Goal: Transaction & Acquisition: Purchase product/service

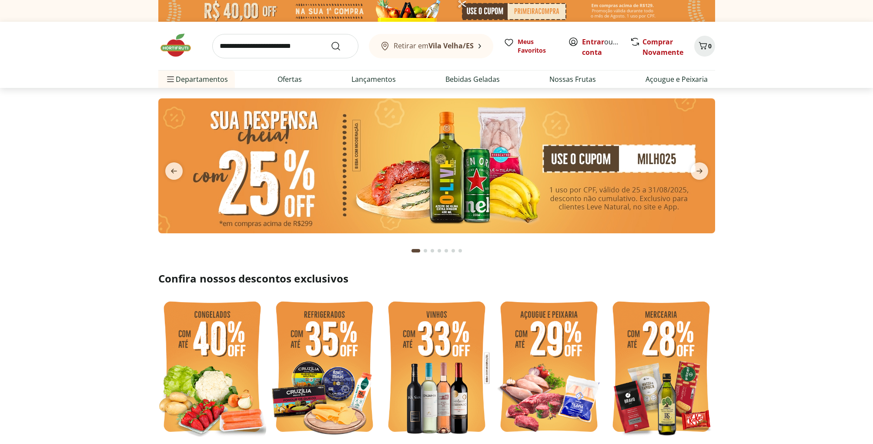
click at [849, 0] on div at bounding box center [436, 0] width 873 height 0
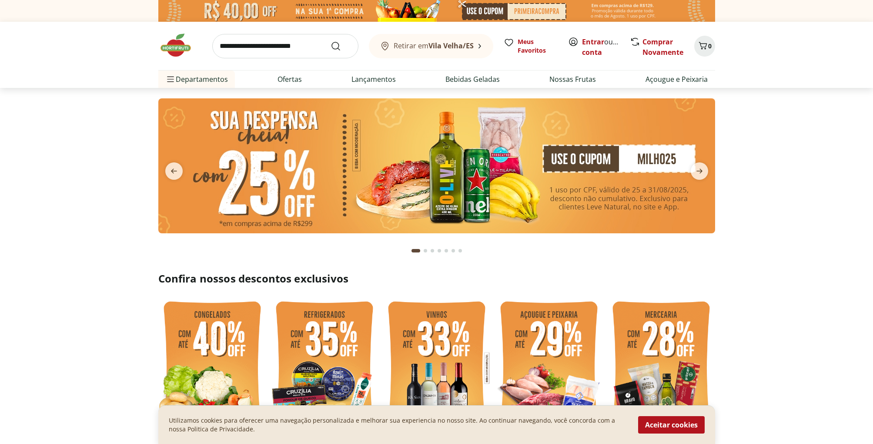
click at [462, 169] on img at bounding box center [436, 165] width 557 height 135
click at [464, 171] on img at bounding box center [436, 165] width 557 height 135
click at [593, 157] on img at bounding box center [436, 165] width 557 height 135
click at [585, 157] on img at bounding box center [436, 165] width 557 height 135
click at [285, 78] on link "Ofertas" at bounding box center [289, 79] width 24 height 10
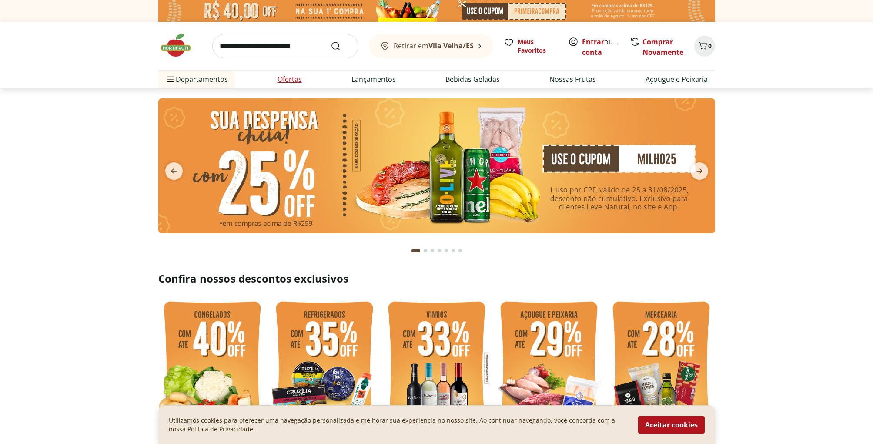
select select "**********"
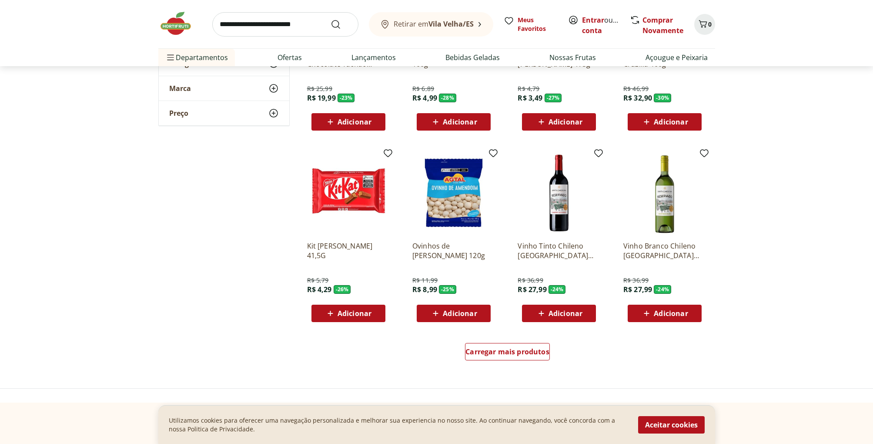
scroll to position [396, 0]
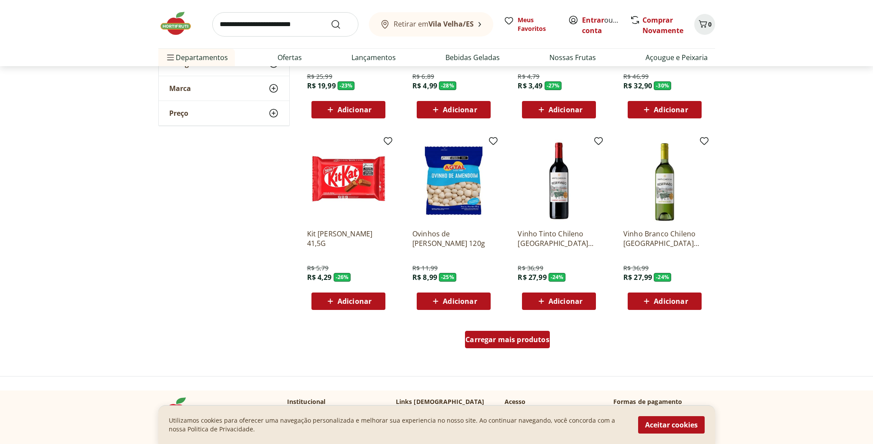
click at [515, 341] on span "Carregar mais produtos" at bounding box center [507, 339] width 84 height 7
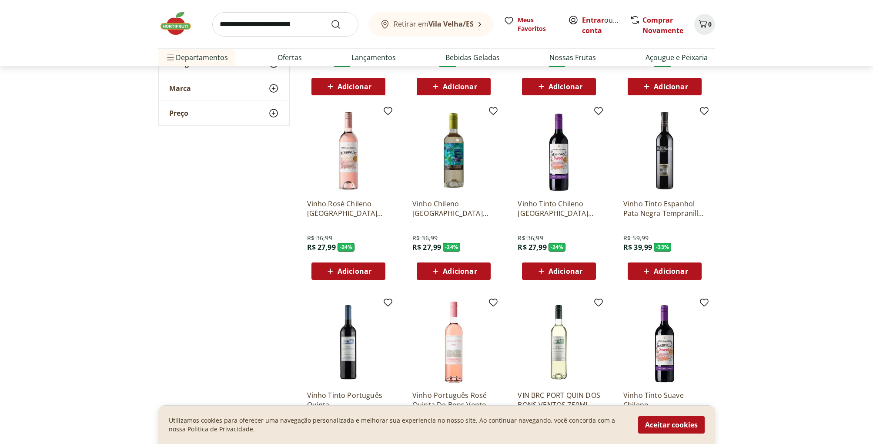
scroll to position [612, 0]
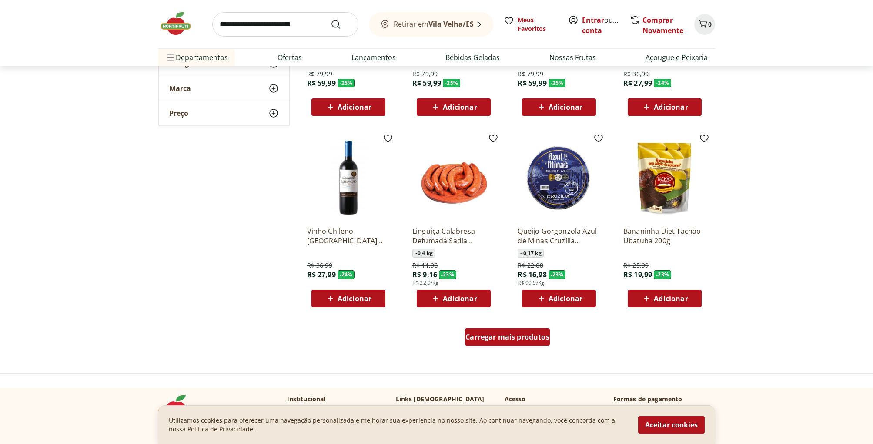
scroll to position [966, 0]
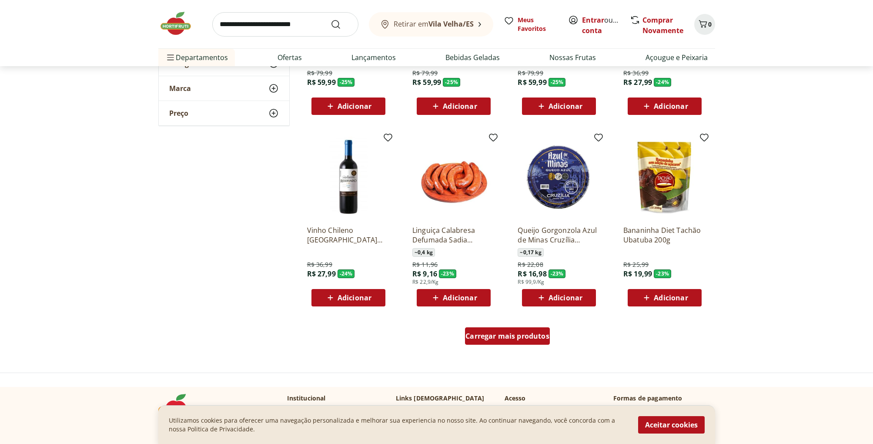
click at [511, 337] on span "Carregar mais produtos" at bounding box center [507, 335] width 84 height 7
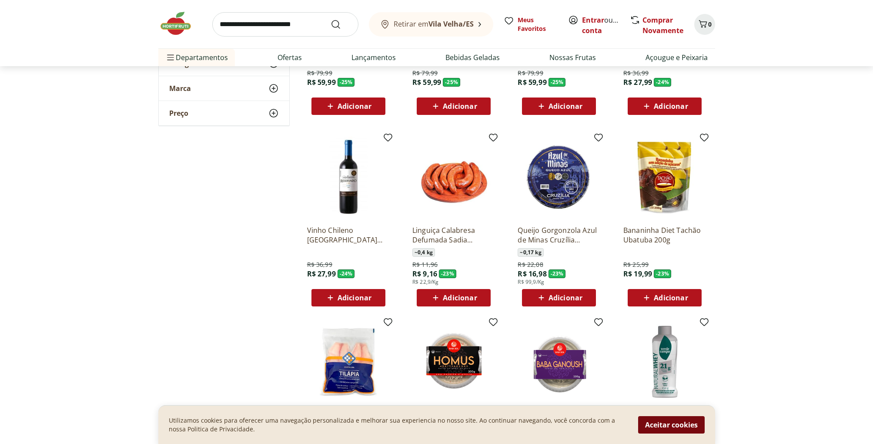
click at [681, 424] on button "Aceitar cookies" at bounding box center [671, 424] width 67 height 17
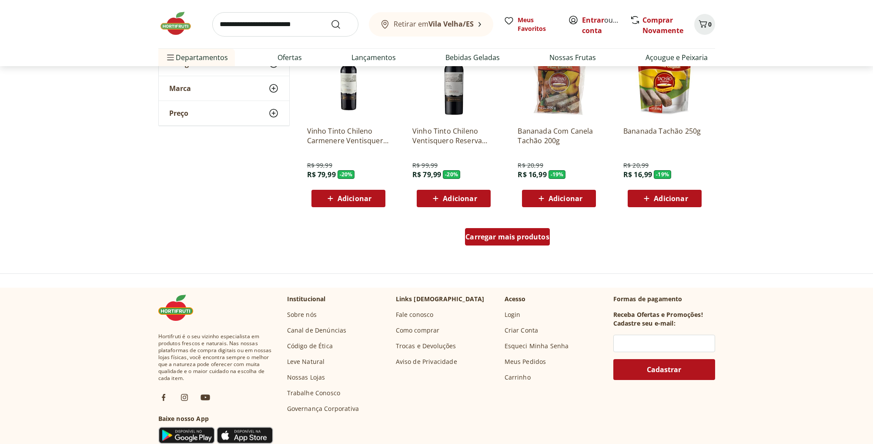
scroll to position [1633, 0]
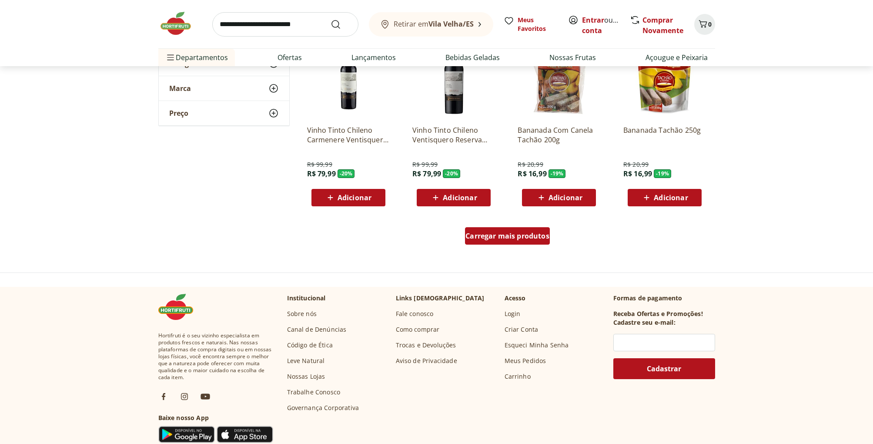
click at [513, 235] on span "Carregar mais produtos" at bounding box center [507, 235] width 84 height 7
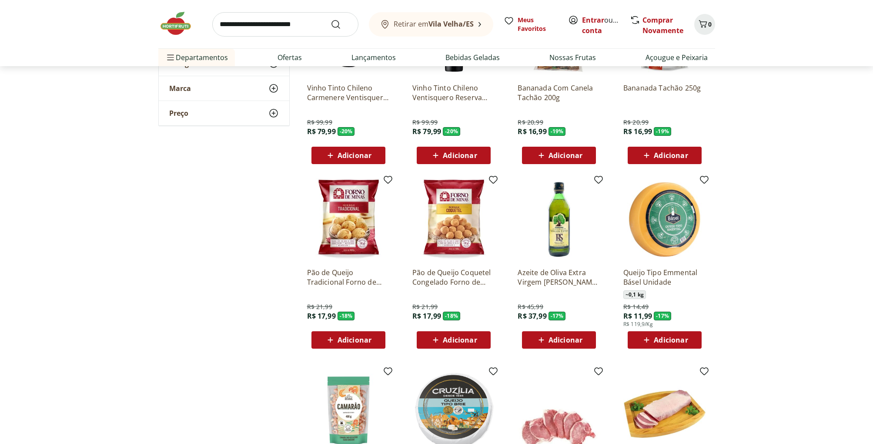
scroll to position [1677, 0]
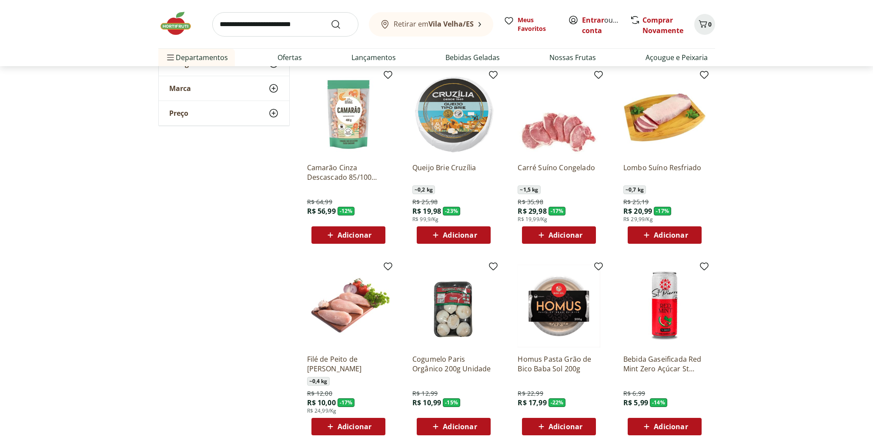
scroll to position [1977, 0]
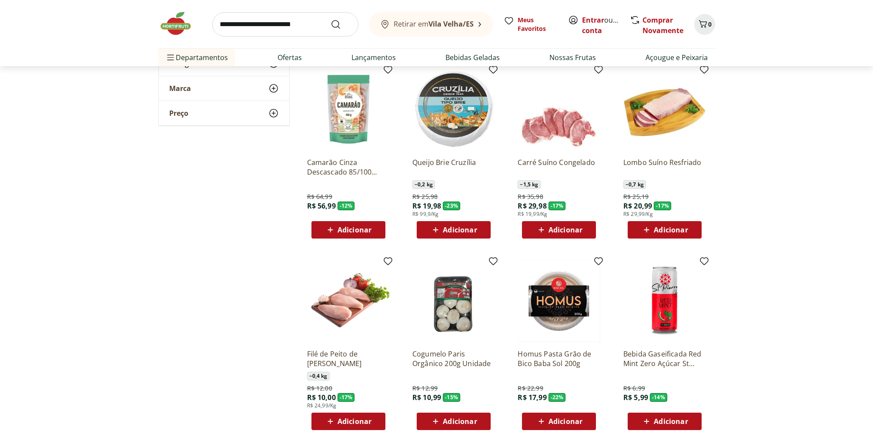
click at [565, 227] on span "Adicionar" at bounding box center [565, 229] width 34 height 7
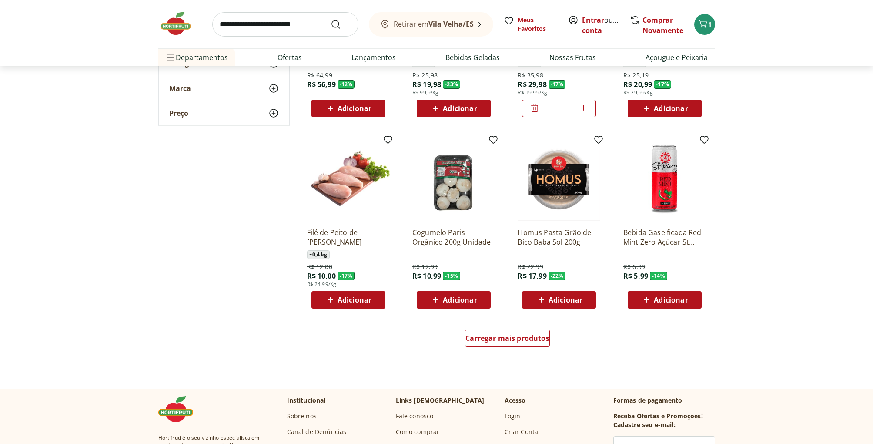
scroll to position [2101, 0]
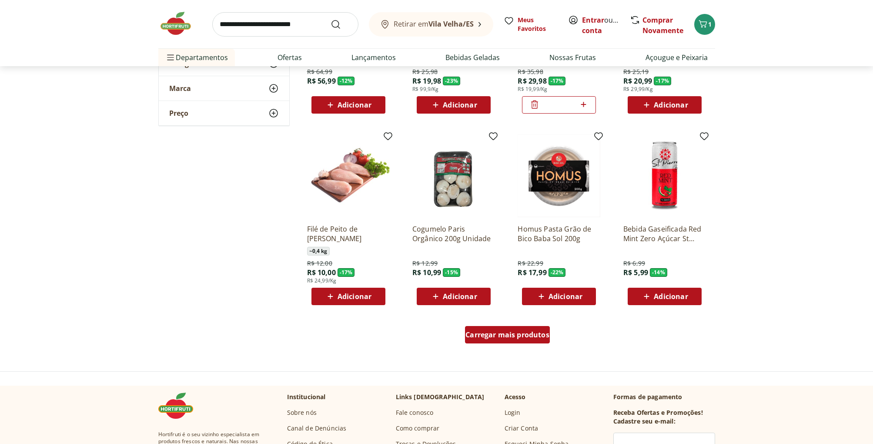
click at [513, 336] on span "Carregar mais produtos" at bounding box center [507, 334] width 84 height 7
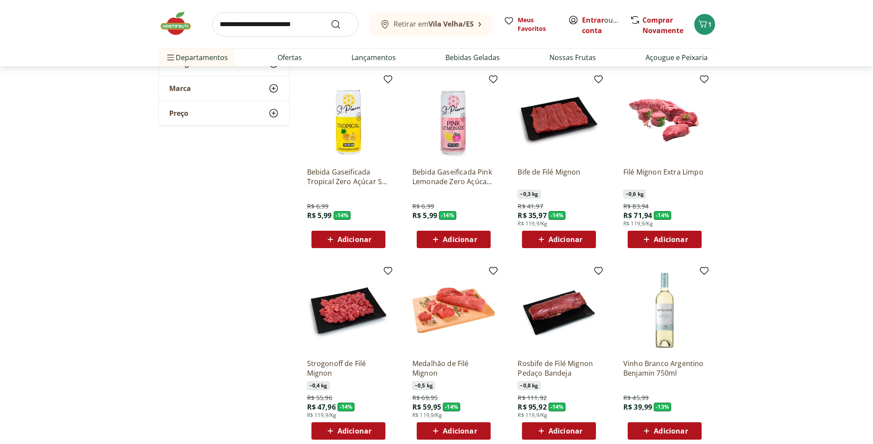
scroll to position [2347, 0]
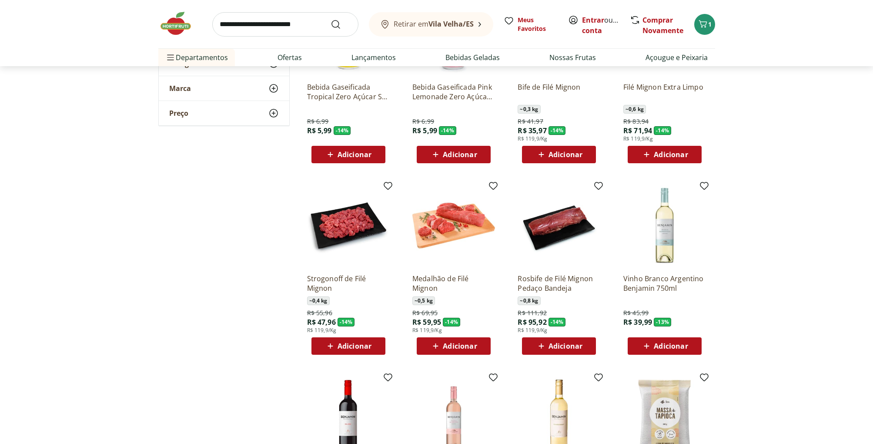
scroll to position [2428, 0]
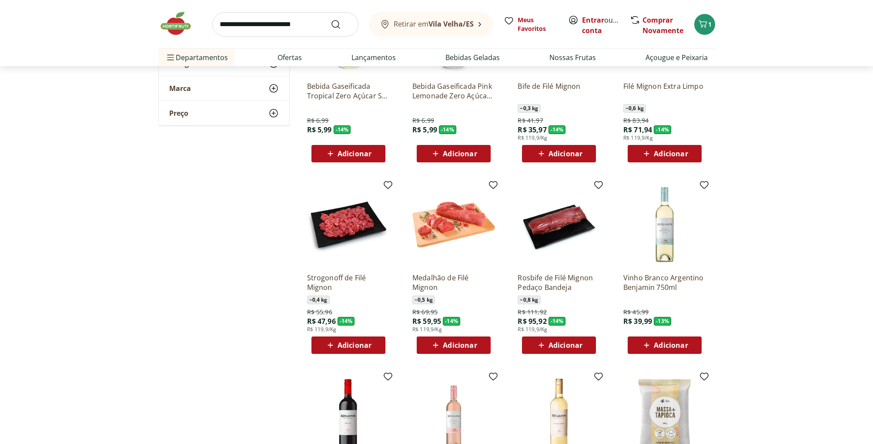
click at [563, 347] on span "Adicionar" at bounding box center [565, 344] width 34 height 7
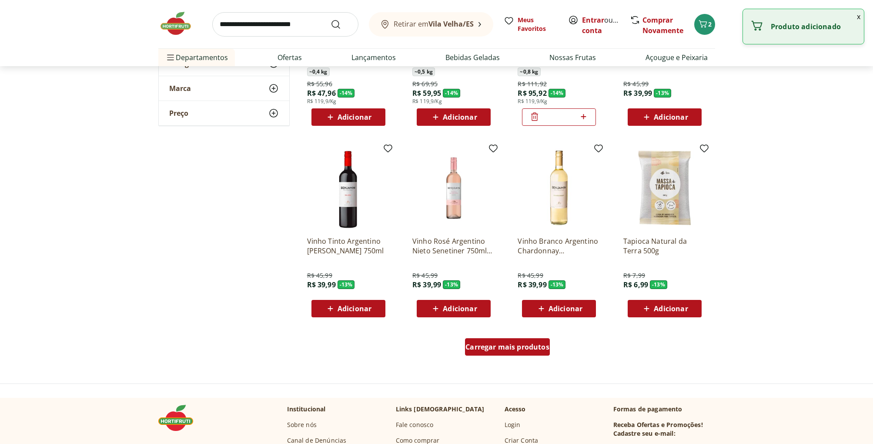
scroll to position [2657, 0]
click at [526, 347] on span "Carregar mais produtos" at bounding box center [507, 346] width 84 height 7
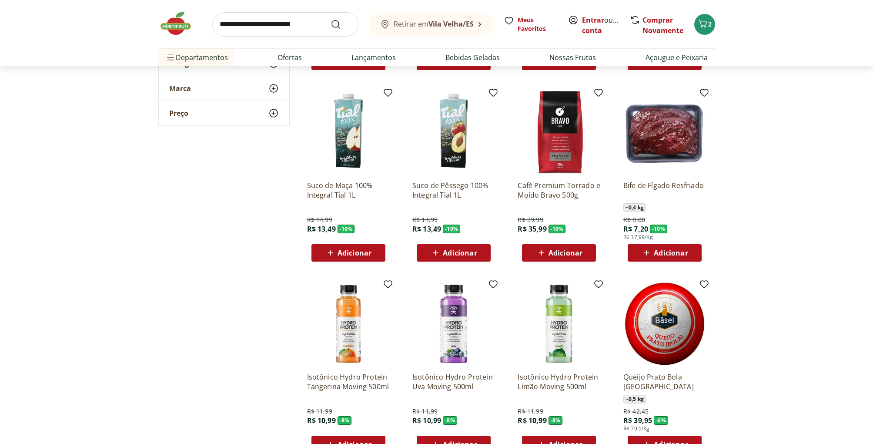
scroll to position [3100, 0]
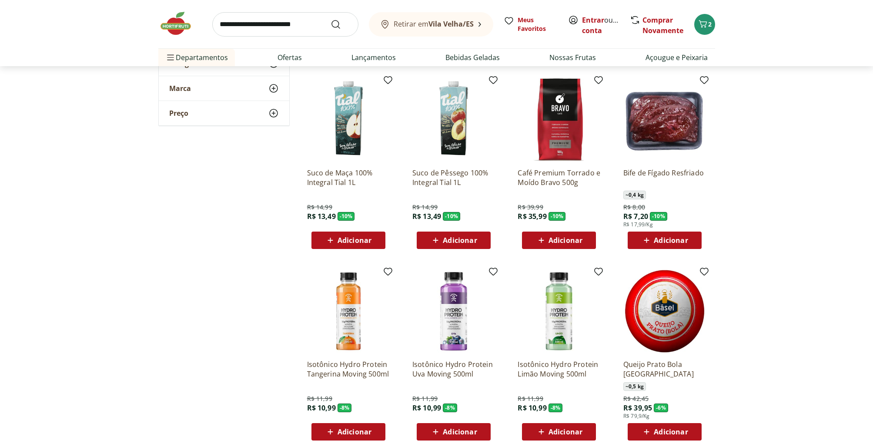
click at [458, 238] on span "Adicionar" at bounding box center [460, 240] width 34 height 7
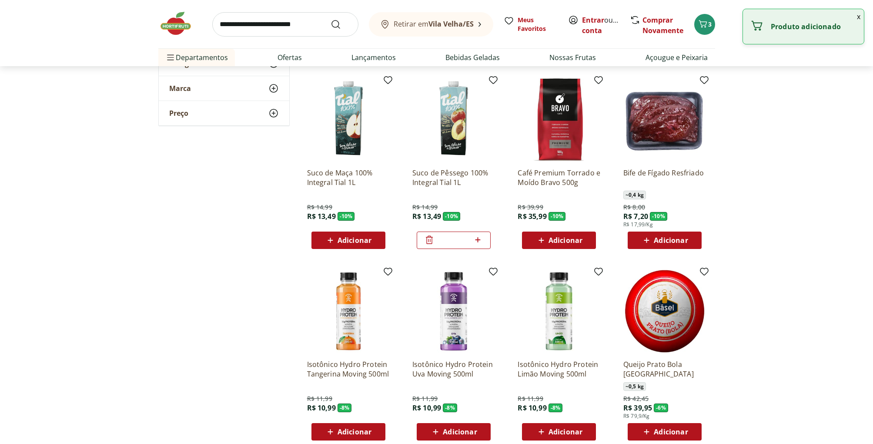
click at [480, 240] on icon at bounding box center [477, 239] width 11 height 10
type input "*"
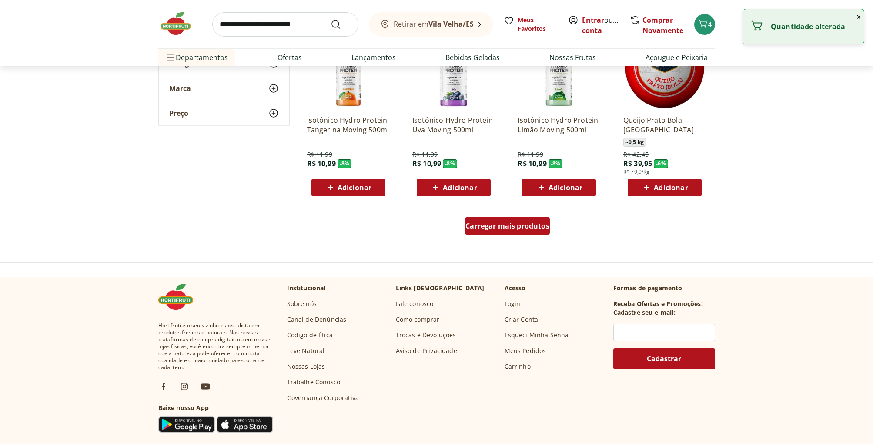
scroll to position [3348, 0]
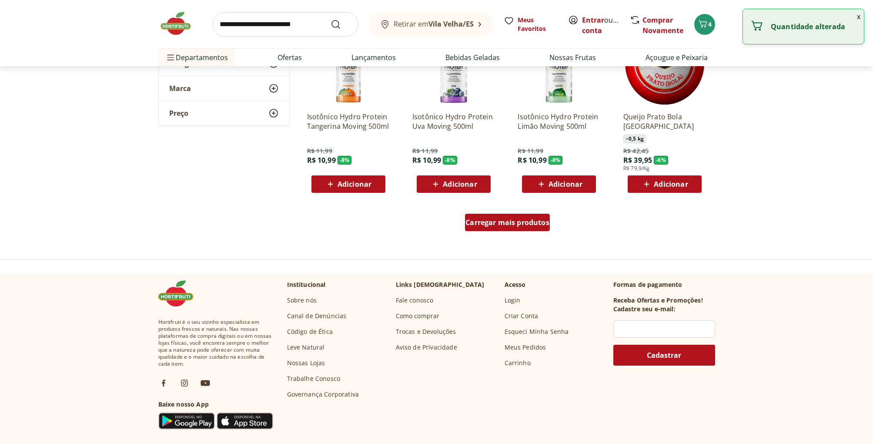
click at [507, 223] on span "Carregar mais produtos" at bounding box center [507, 222] width 84 height 7
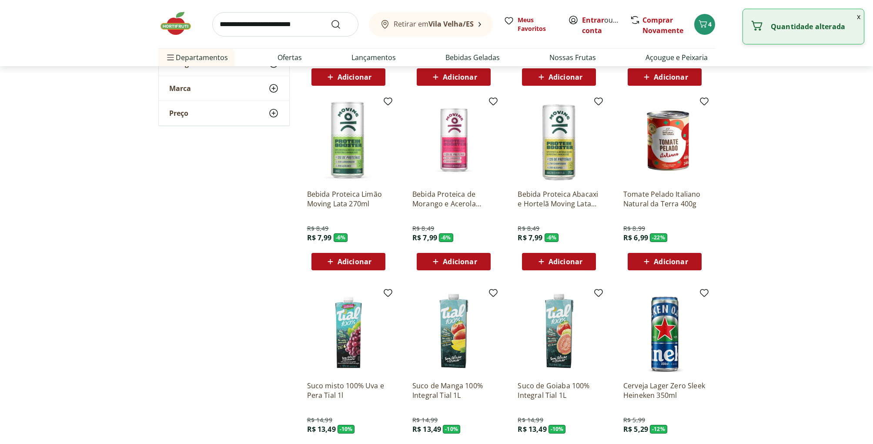
scroll to position [3456, 0]
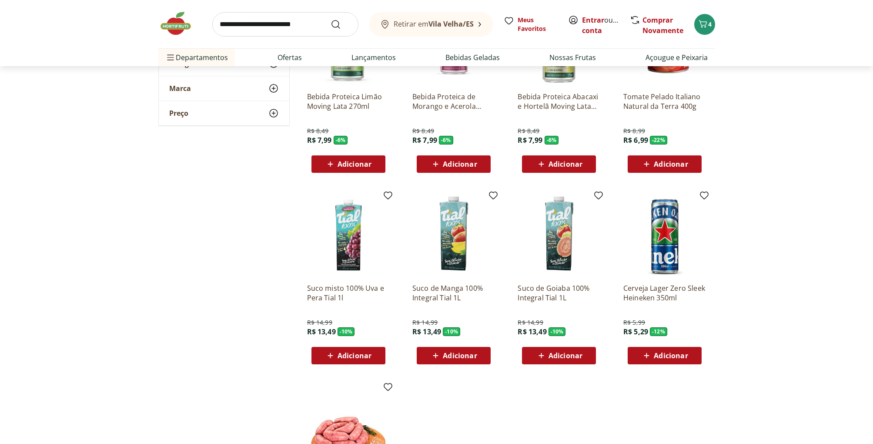
scroll to position [3558, 0]
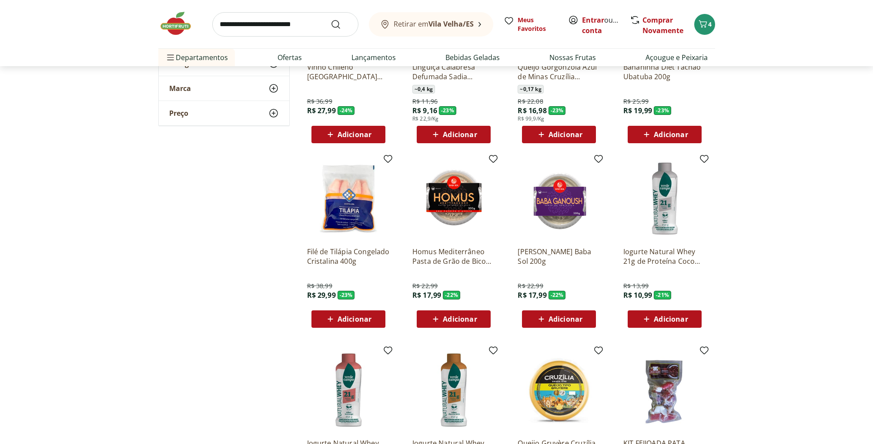
scroll to position [501, 0]
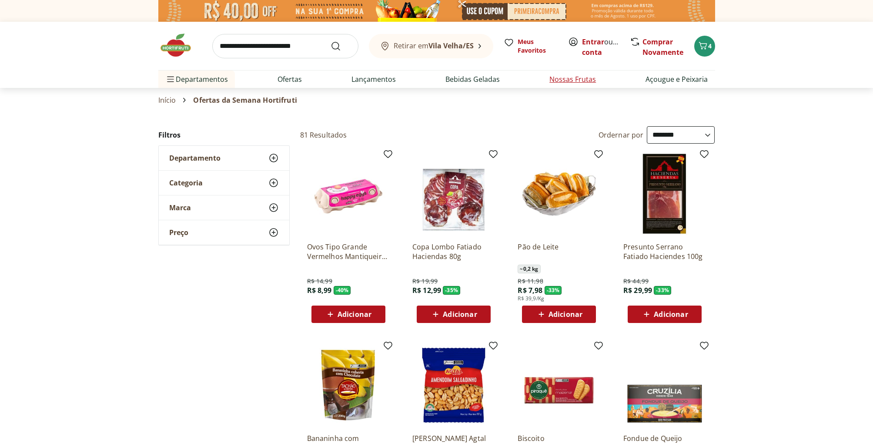
click at [577, 80] on link "Nossas Frutas" at bounding box center [572, 79] width 47 height 10
select select "**********"
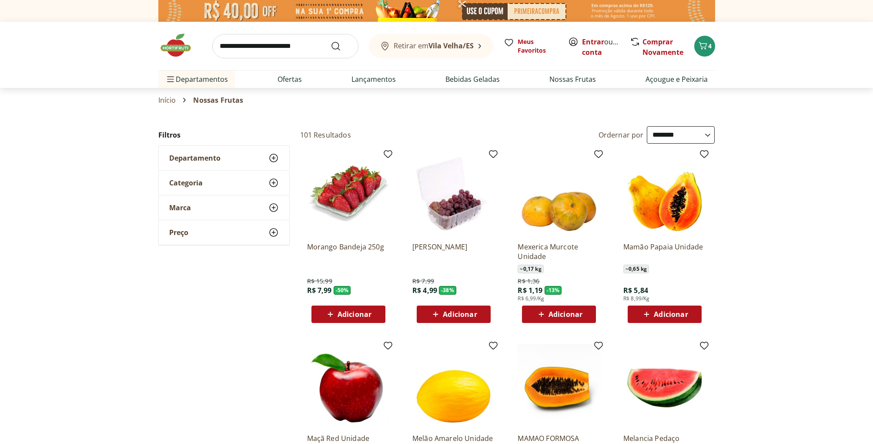
click at [353, 312] on span "Adicionar" at bounding box center [354, 313] width 34 height 7
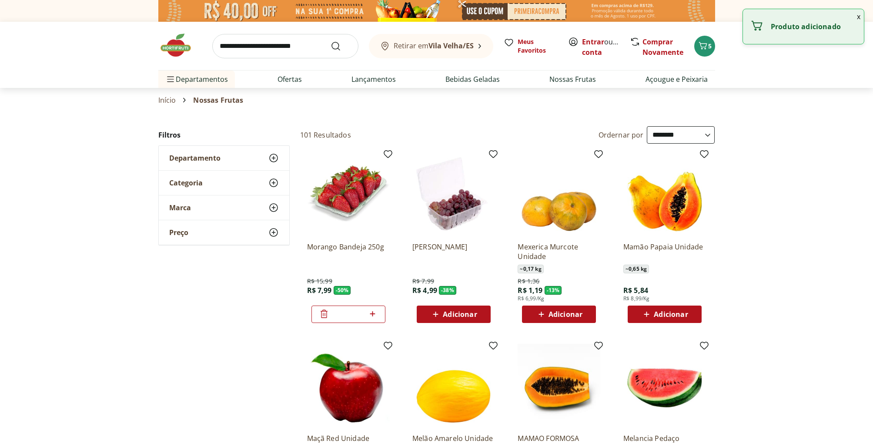
drag, startPoint x: 381, startPoint y: 313, endPoint x: 375, endPoint y: 313, distance: 6.1
click at [380, 313] on div "*" at bounding box center [348, 313] width 74 height 17
click at [374, 313] on icon at bounding box center [372, 313] width 11 height 10
type input "*"
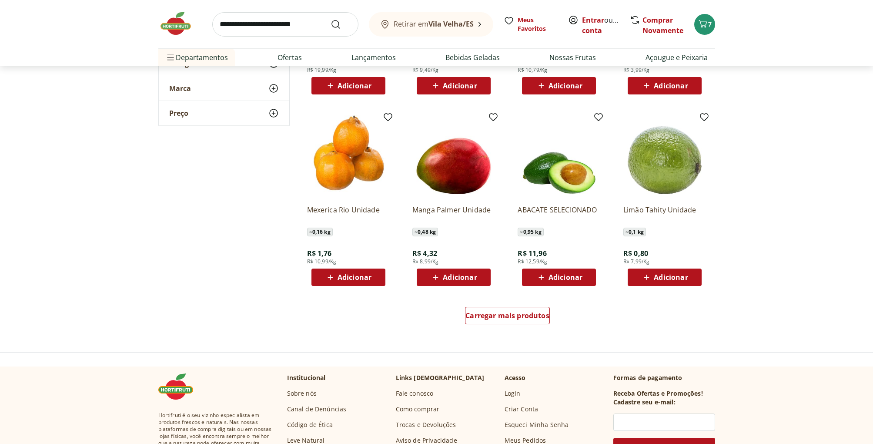
scroll to position [421, 0]
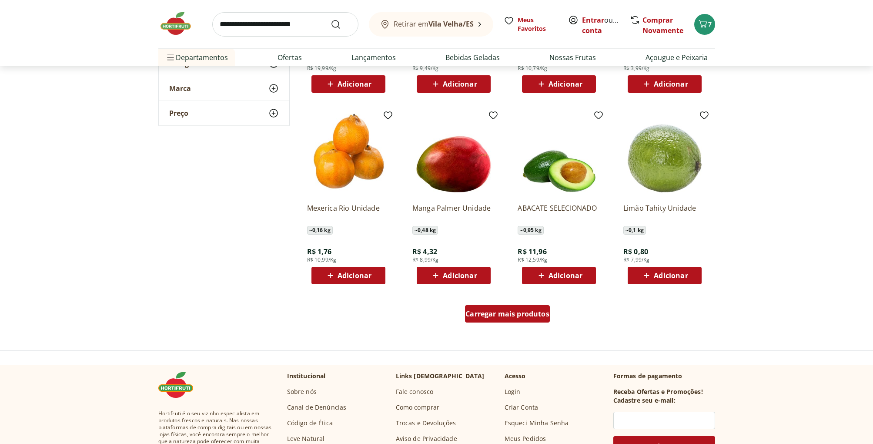
click at [514, 313] on span "Carregar mais produtos" at bounding box center [507, 313] width 84 height 7
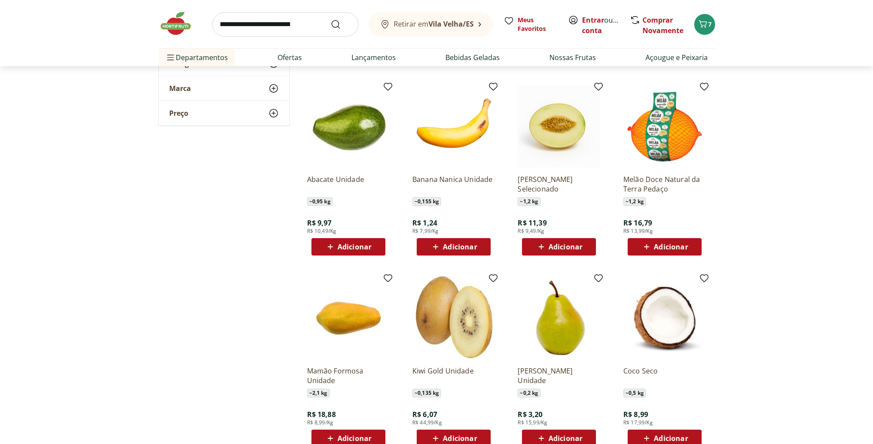
scroll to position [827, 0]
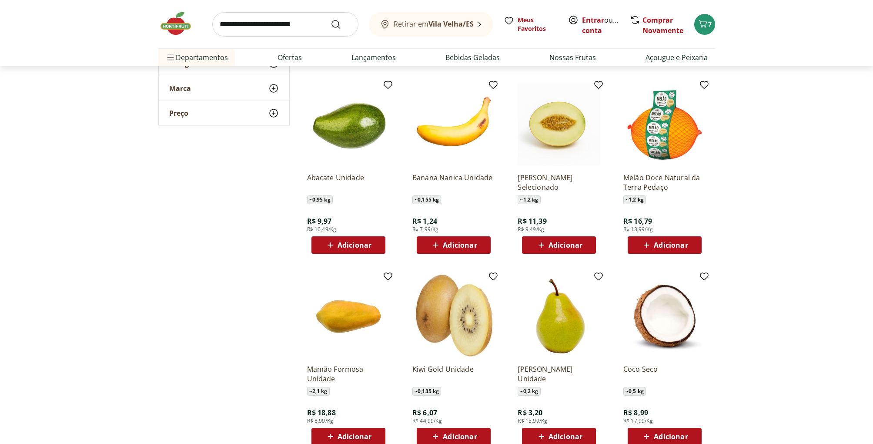
click at [459, 242] on span "Adicionar" at bounding box center [460, 244] width 34 height 7
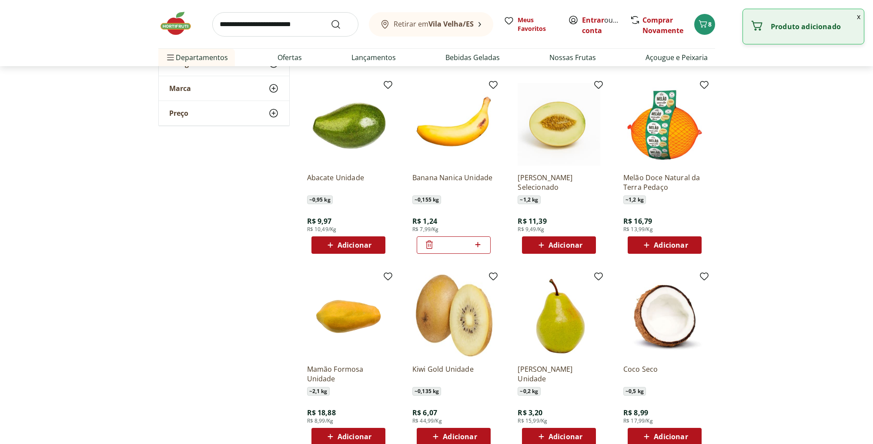
click at [481, 248] on icon at bounding box center [477, 244] width 11 height 10
click at [480, 247] on icon at bounding box center [477, 244] width 11 height 10
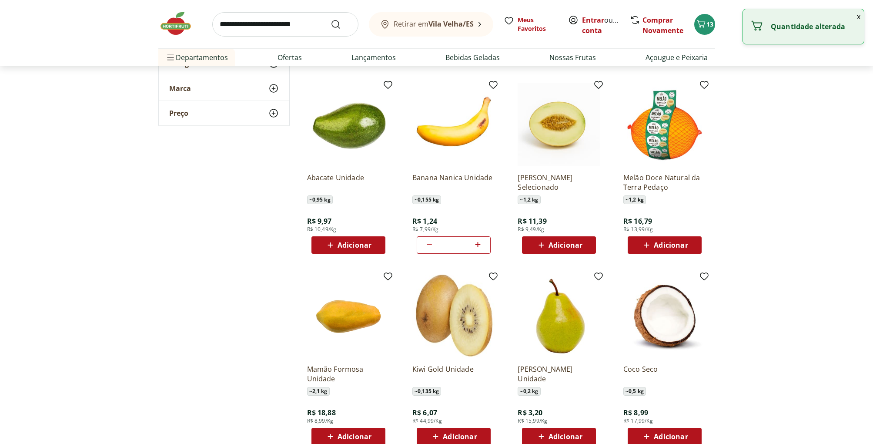
click at [479, 245] on icon at bounding box center [477, 244] width 11 height 10
type input "*"
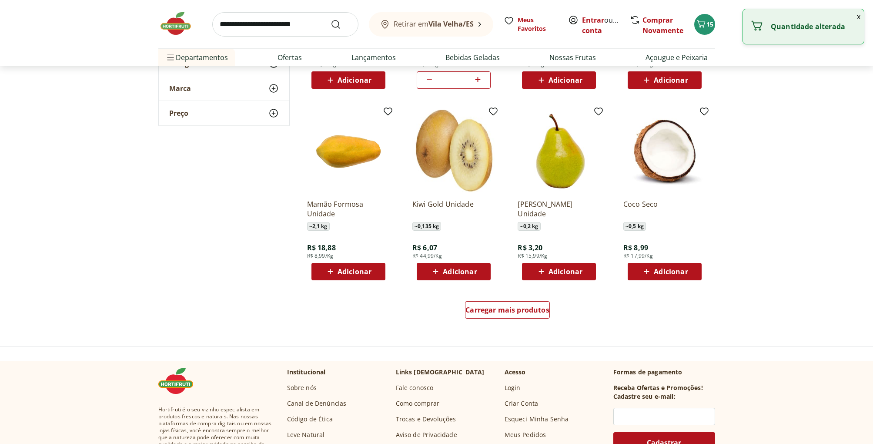
scroll to position [995, 0]
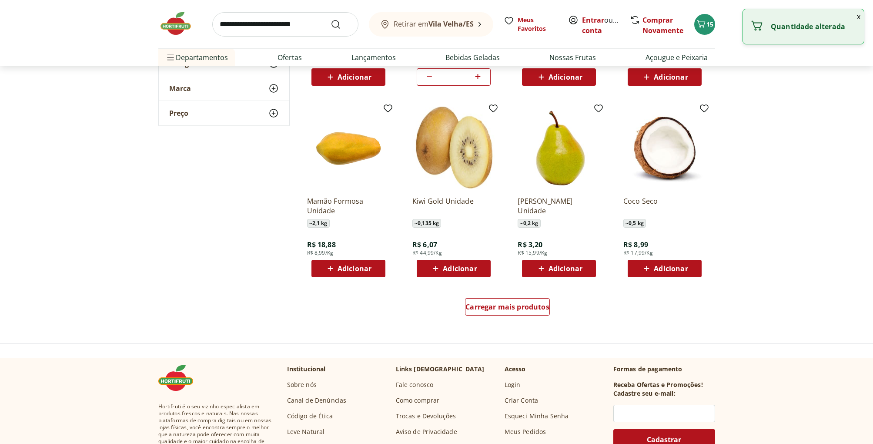
click at [461, 270] on span "Adicionar" at bounding box center [460, 268] width 34 height 7
click at [480, 270] on icon at bounding box center [477, 268] width 11 height 10
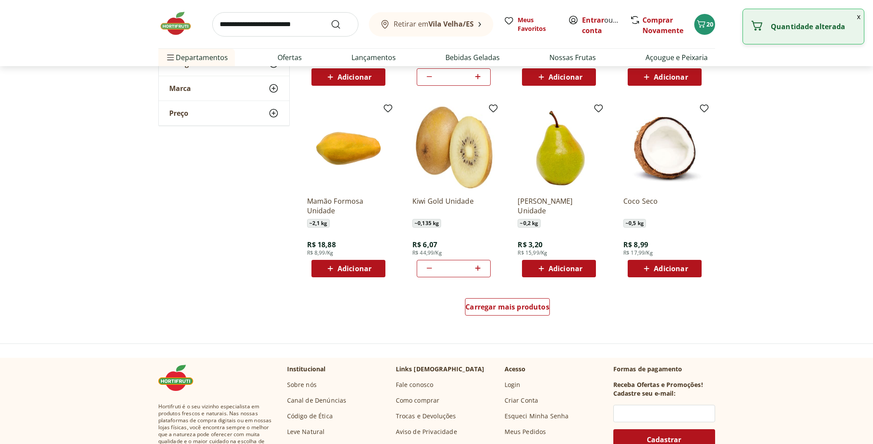
click at [480, 270] on icon at bounding box center [477, 268] width 11 height 10
type input "*"
click at [522, 306] on span "Carregar mais produtos" at bounding box center [507, 306] width 84 height 7
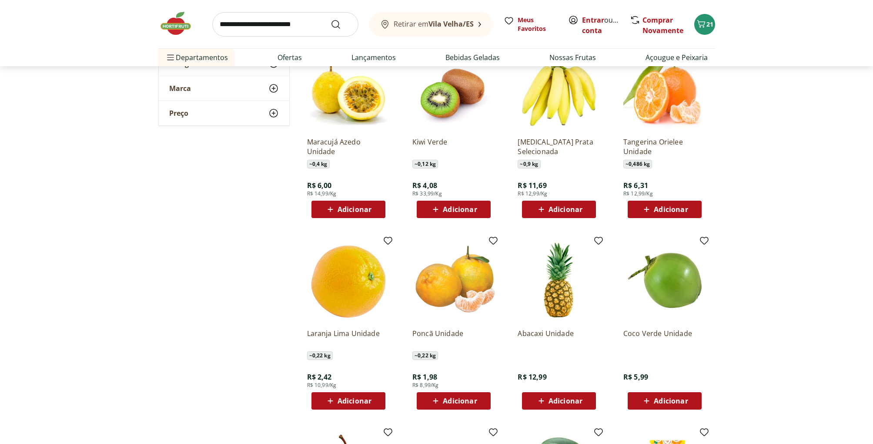
scroll to position [1262, 0]
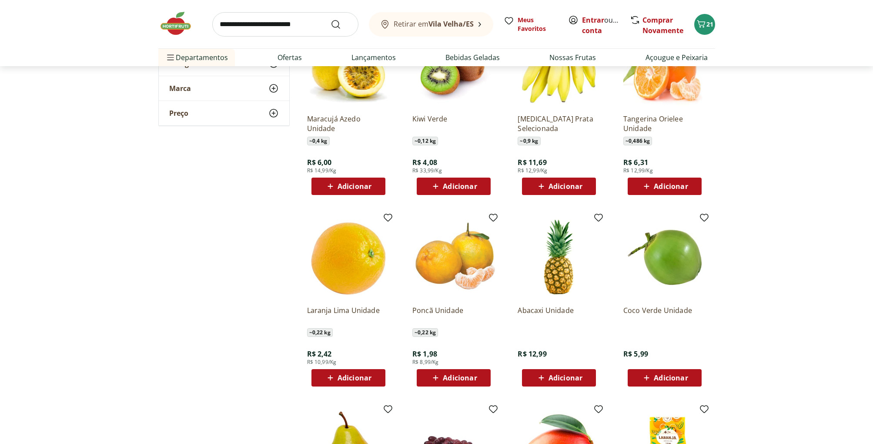
click at [360, 185] on span "Adicionar" at bounding box center [354, 186] width 34 height 7
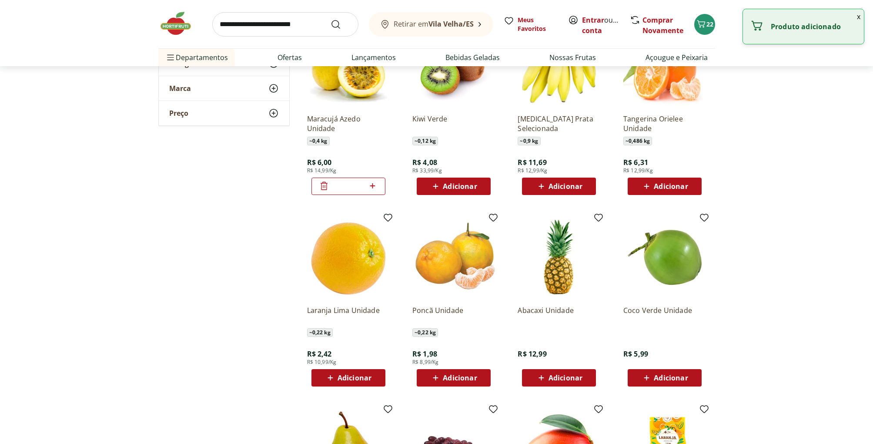
click at [373, 185] on icon at bounding box center [372, 185] width 11 height 10
click at [325, 187] on icon at bounding box center [324, 185] width 10 height 10
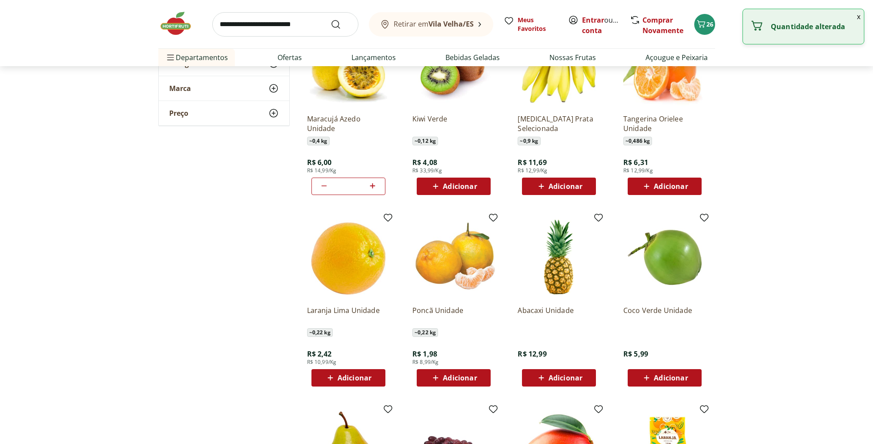
type input "*"
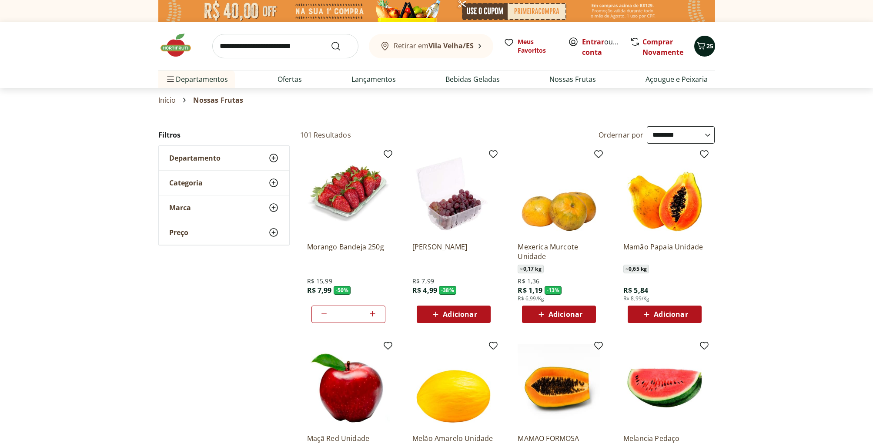
click at [704, 48] on icon "Carrinho" at bounding box center [701, 45] width 8 height 7
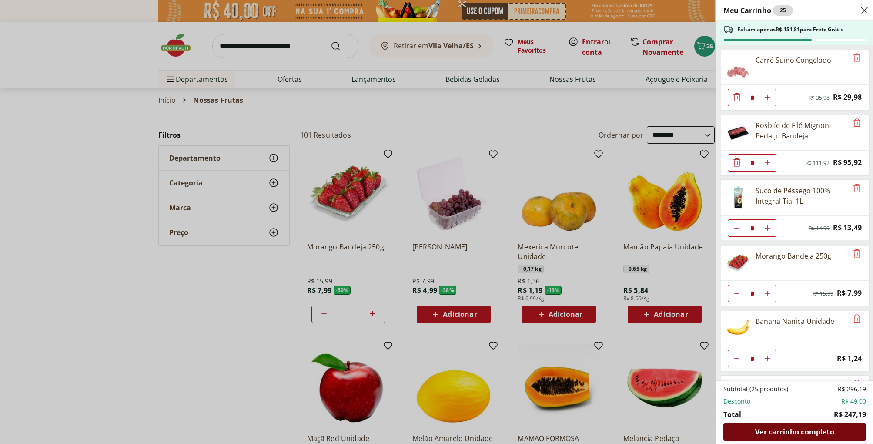
click at [810, 430] on span "Ver carrinho completo" at bounding box center [794, 431] width 79 height 7
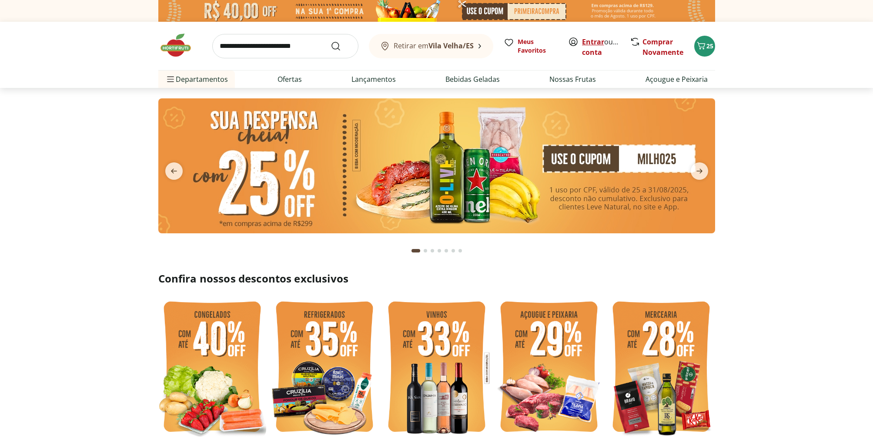
click at [591, 41] on link "Entrar" at bounding box center [593, 42] width 22 height 10
click at [709, 44] on span "25" at bounding box center [709, 46] width 7 height 8
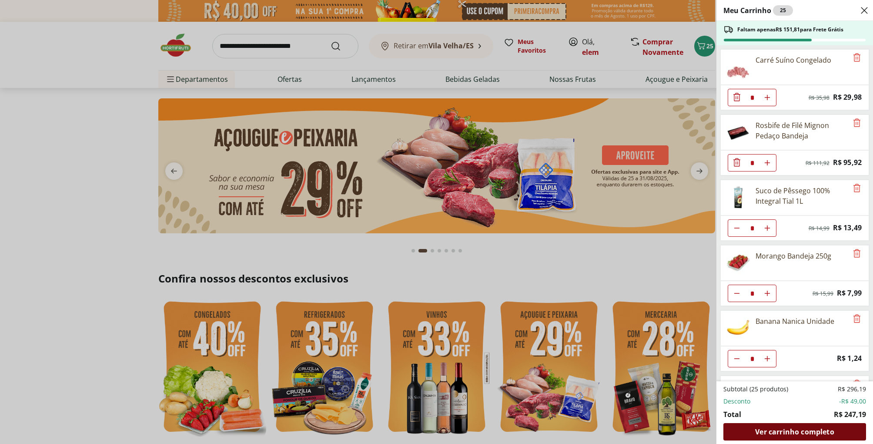
click at [788, 431] on span "Ver carrinho completo" at bounding box center [794, 431] width 79 height 7
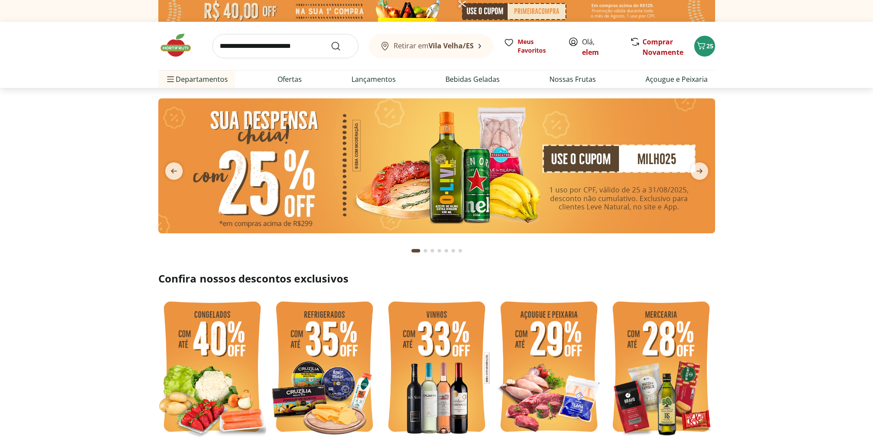
click at [581, 159] on img at bounding box center [436, 165] width 557 height 135
drag, startPoint x: 671, startPoint y: 157, endPoint x: 677, endPoint y: 161, distance: 6.8
click at [671, 157] on img at bounding box center [436, 165] width 557 height 135
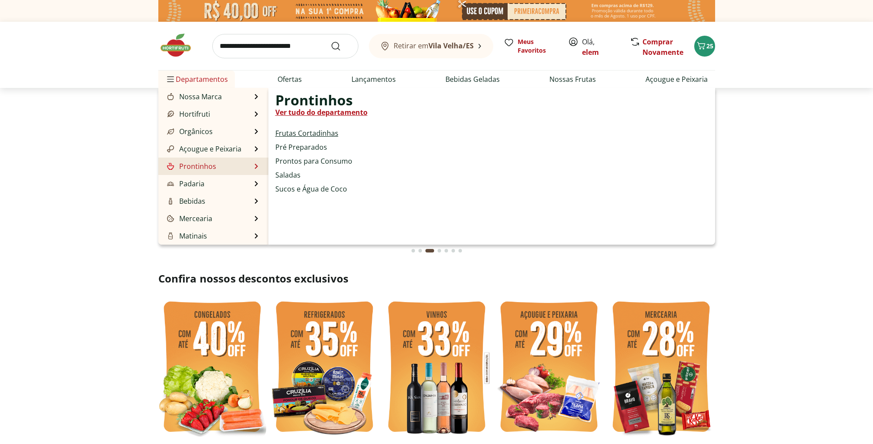
click at [301, 134] on link "Frutas Cortadinhas" at bounding box center [306, 133] width 63 height 10
select select "**********"
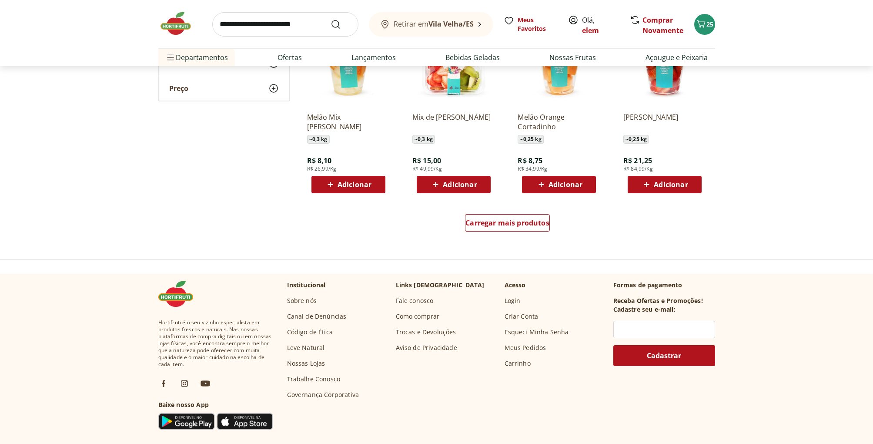
scroll to position [514, 0]
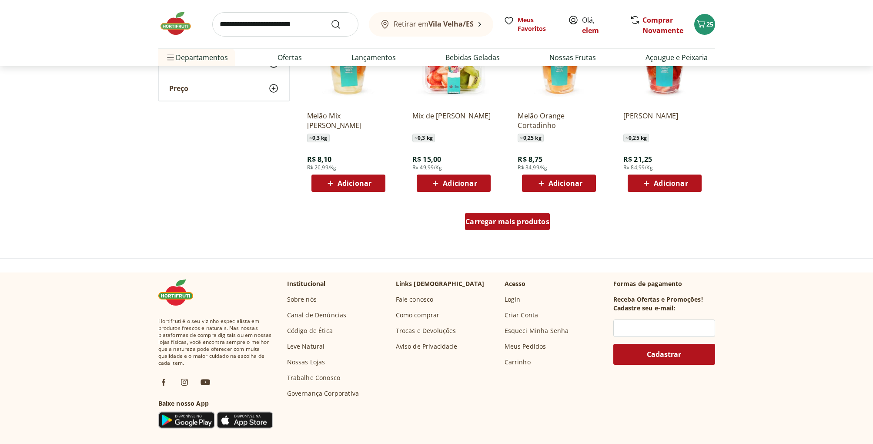
click at [517, 221] on span "Carregar mais produtos" at bounding box center [507, 221] width 84 height 7
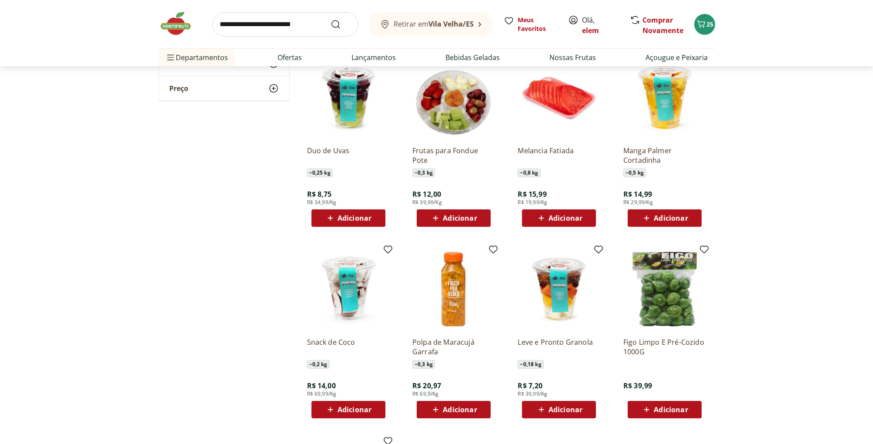
scroll to position [664, 0]
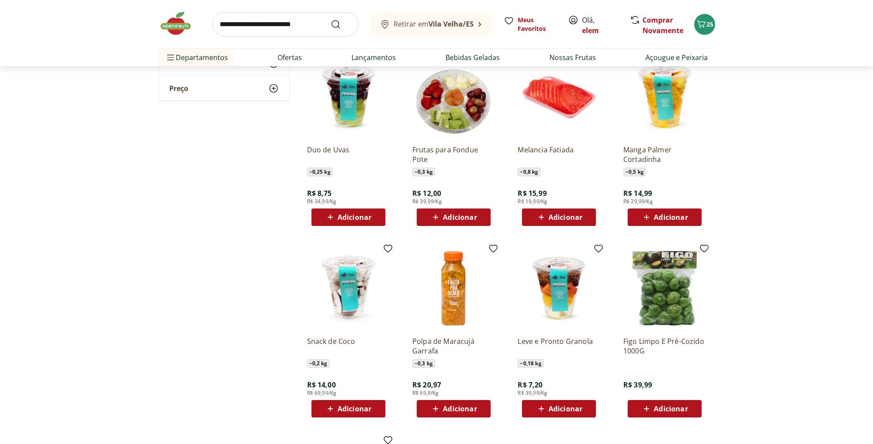
click at [670, 217] on span "Adicionar" at bounding box center [671, 216] width 34 height 7
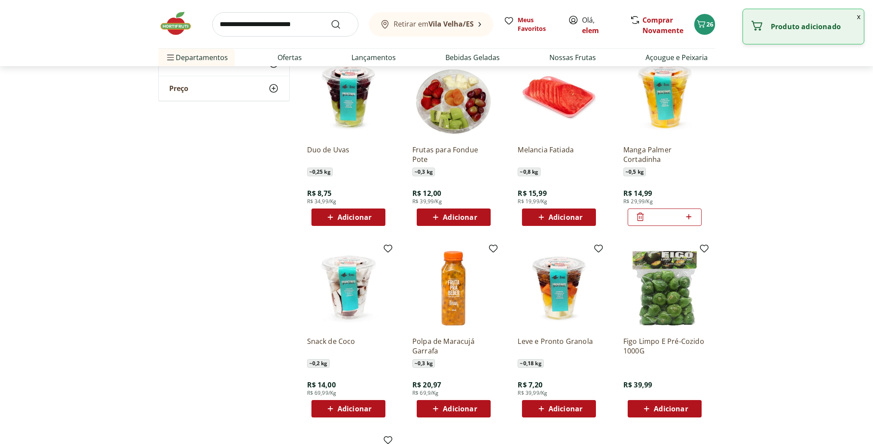
click at [688, 217] on icon at bounding box center [688, 216] width 11 height 10
type input "*"
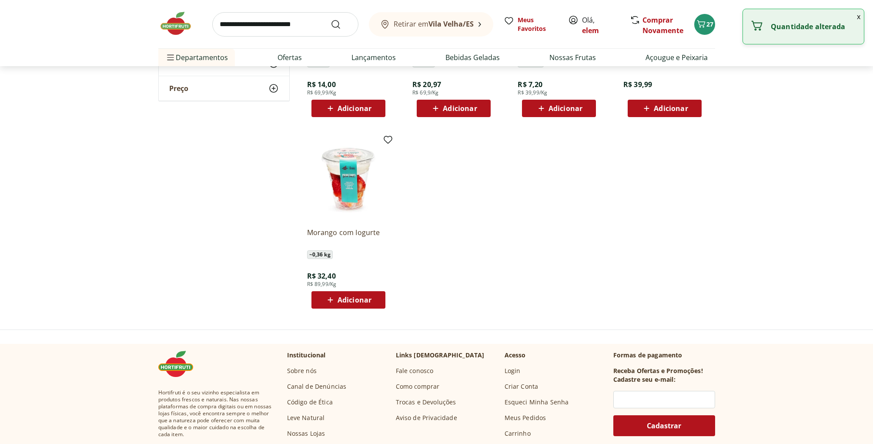
scroll to position [307, 0]
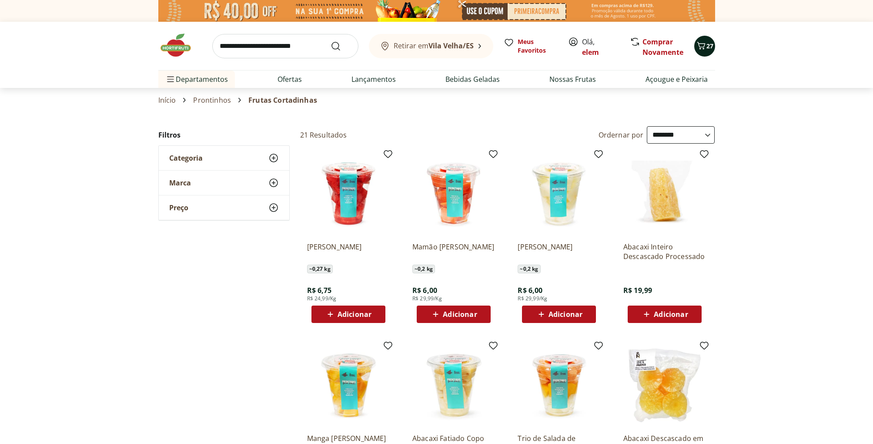
click at [704, 48] on icon "Carrinho" at bounding box center [701, 45] width 8 height 7
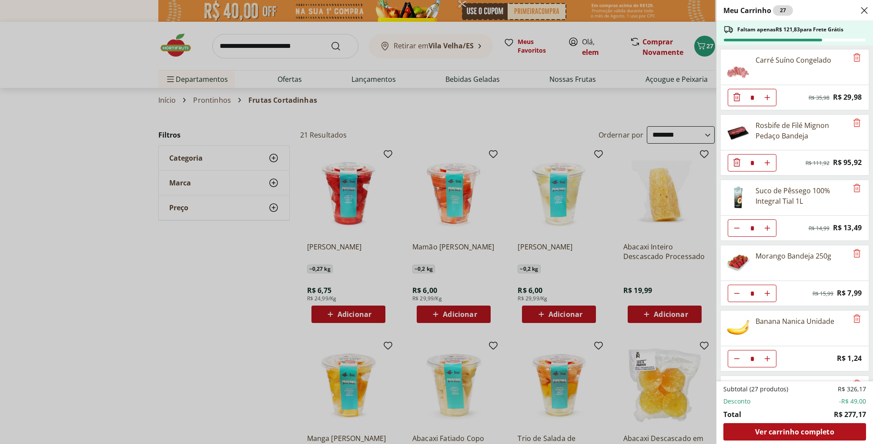
click at [83, 169] on div "Meu Carrinho 27 Faltam apenas R$ 121,83 para Frete Grátis Carré Suíno Congelado…" at bounding box center [436, 222] width 873 height 444
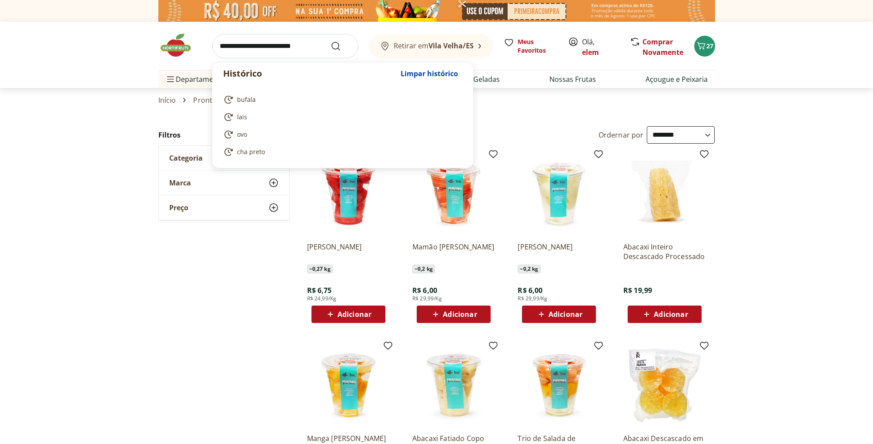
click at [291, 46] on input "search" at bounding box center [285, 46] width 146 height 24
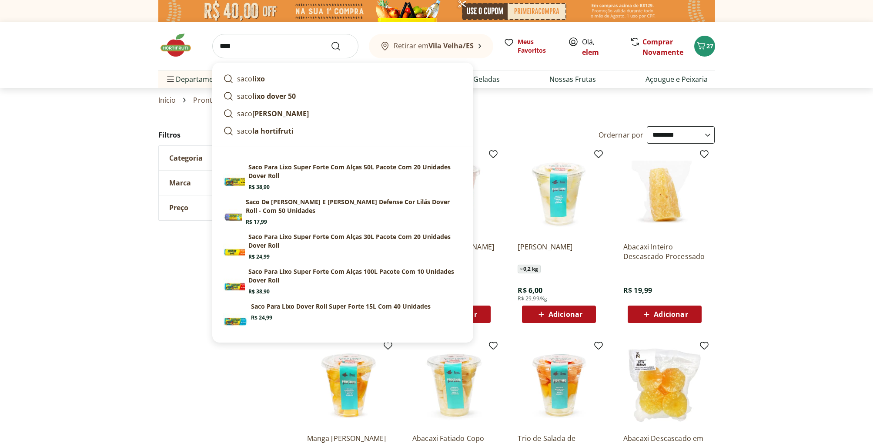
type input "****"
click at [330, 41] on button "Submit Search" at bounding box center [340, 46] width 21 height 10
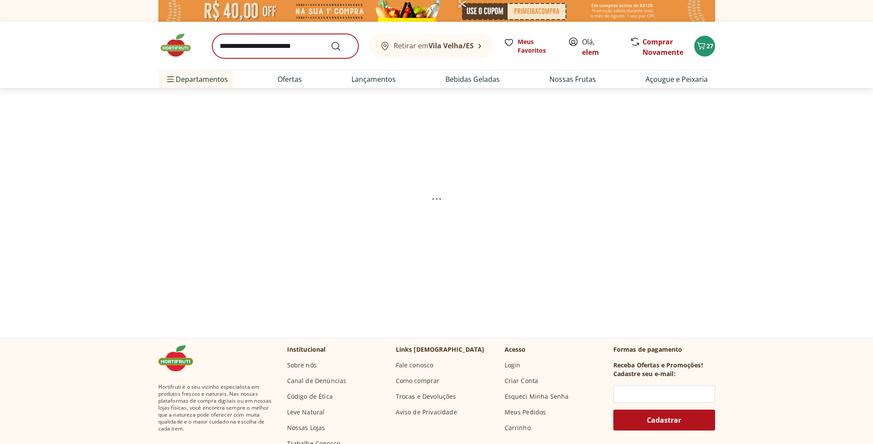
select select "**********"
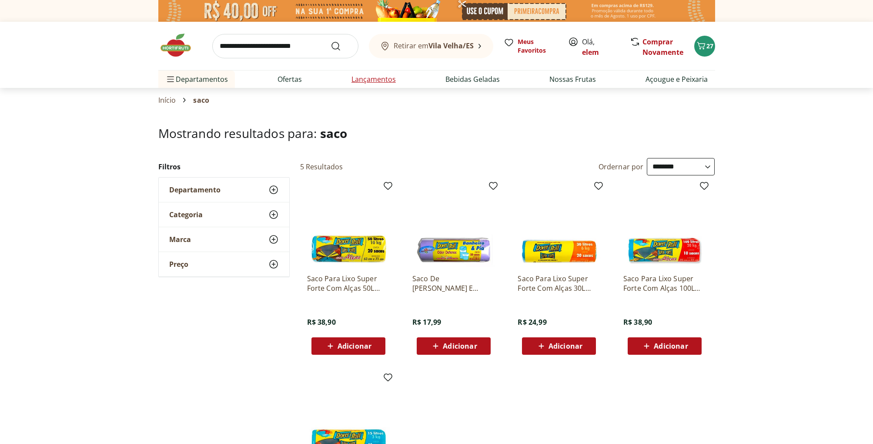
click at [372, 79] on link "Lançamentos" at bounding box center [373, 79] width 44 height 10
select select "**********"
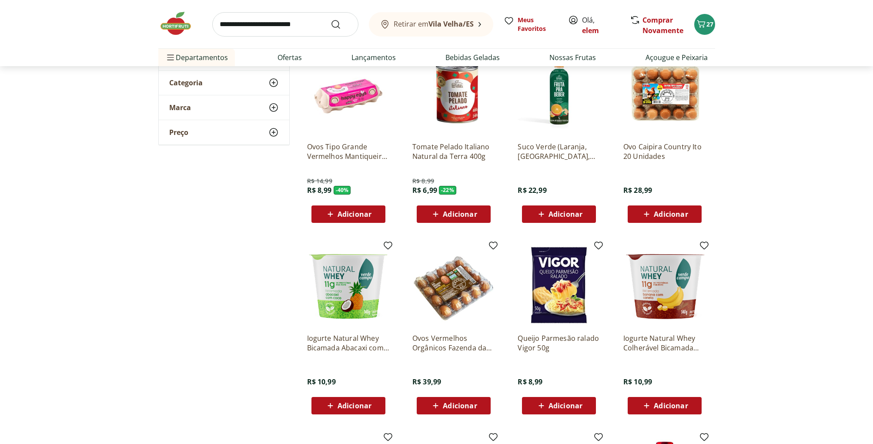
scroll to position [102, 0]
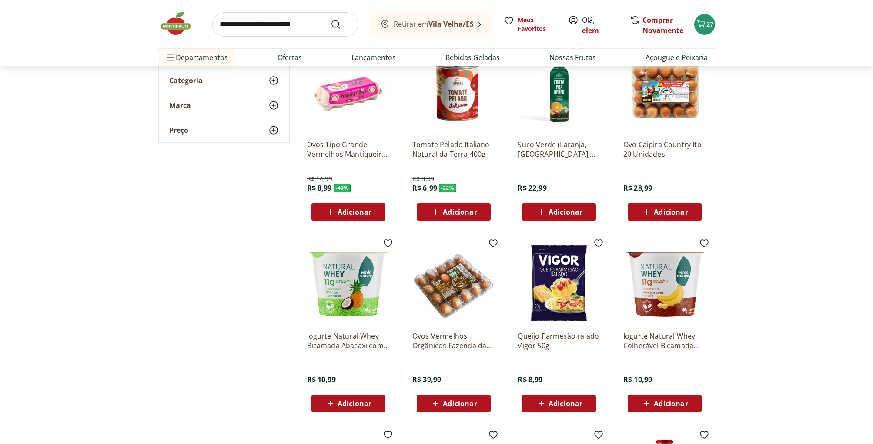
click at [457, 210] on span "Adicionar" at bounding box center [460, 211] width 34 height 7
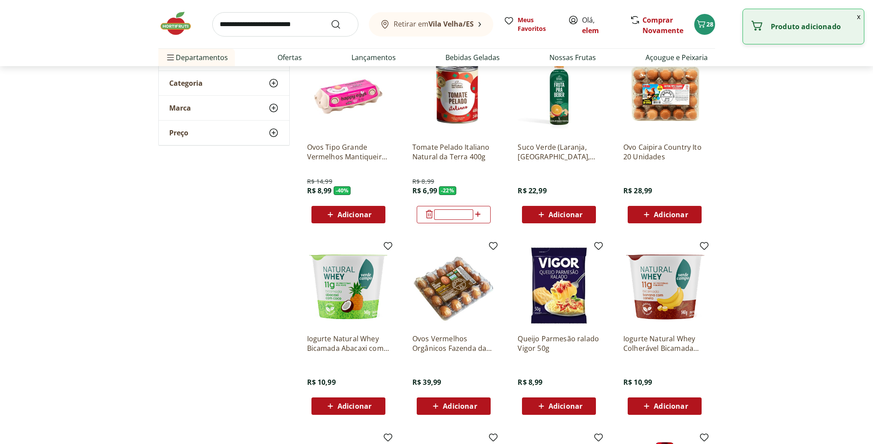
scroll to position [100, 0]
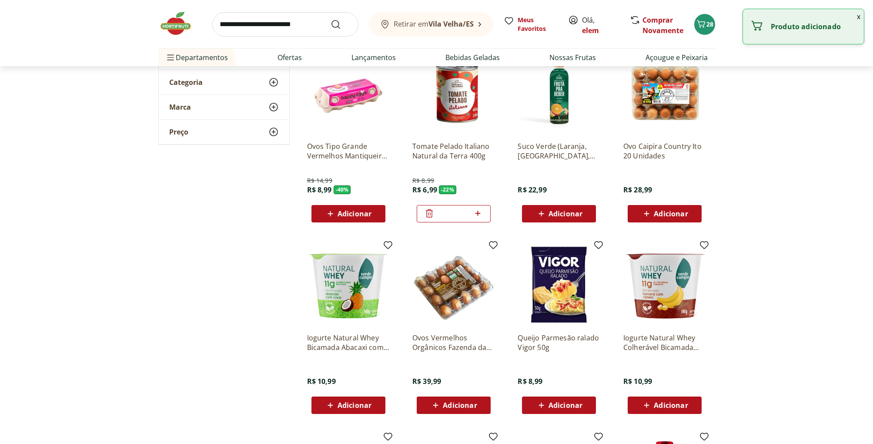
click at [478, 214] on icon at bounding box center [477, 213] width 11 height 10
type input "*"
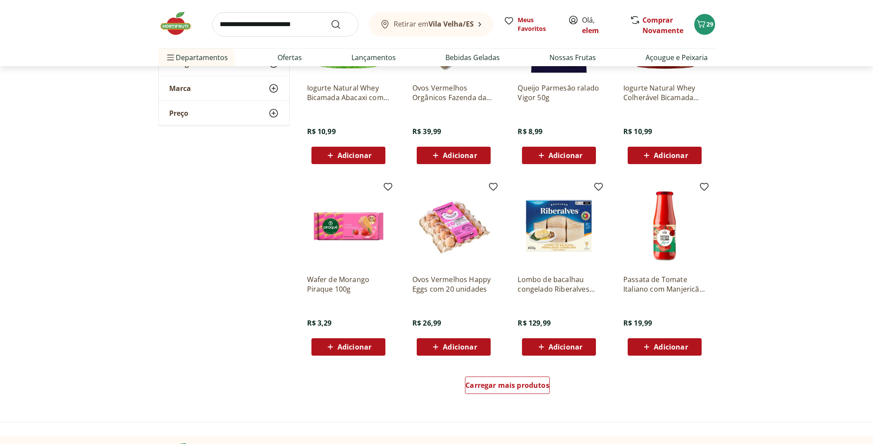
scroll to position [0, 0]
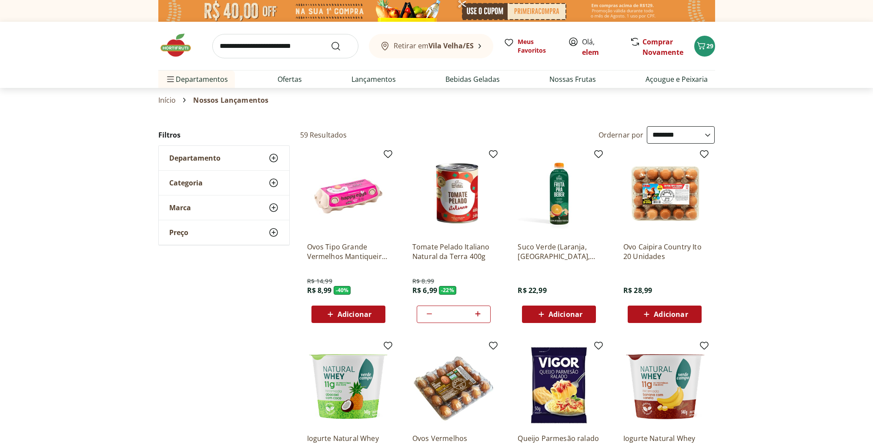
click at [300, 47] on input "search" at bounding box center [285, 46] width 146 height 24
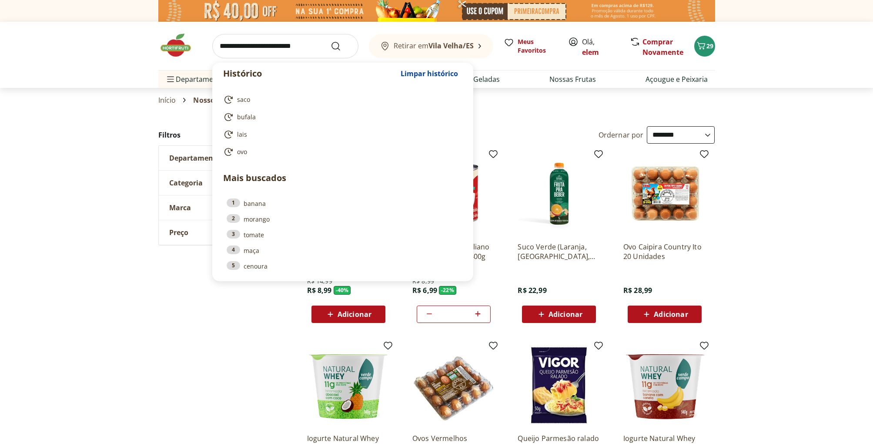
click at [49, 157] on section "**********" at bounding box center [436, 441] width 873 height 631
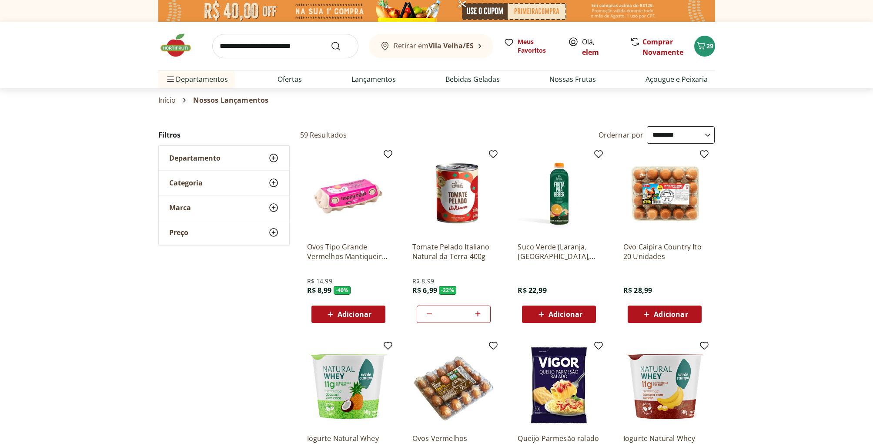
click at [258, 41] on input "search" at bounding box center [285, 46] width 146 height 24
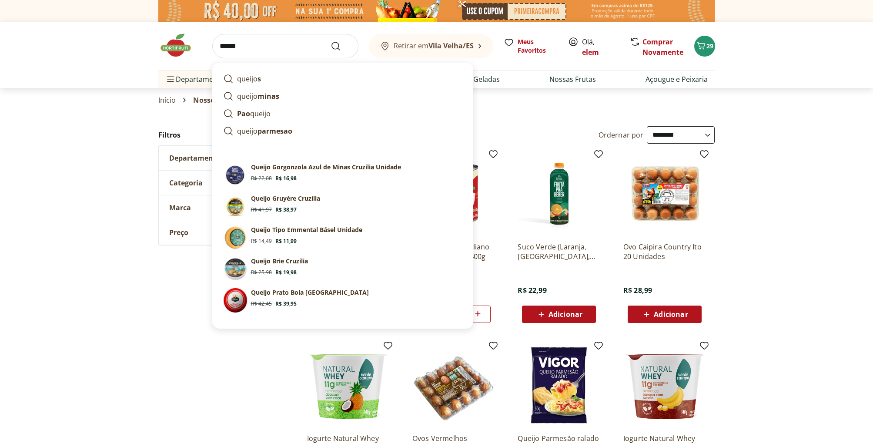
type input "******"
click at [330, 41] on button "Submit Search" at bounding box center [340, 46] width 21 height 10
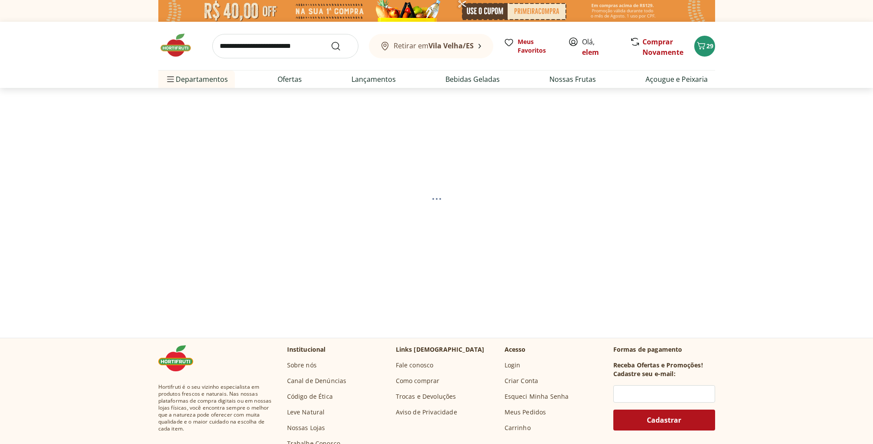
select select "**********"
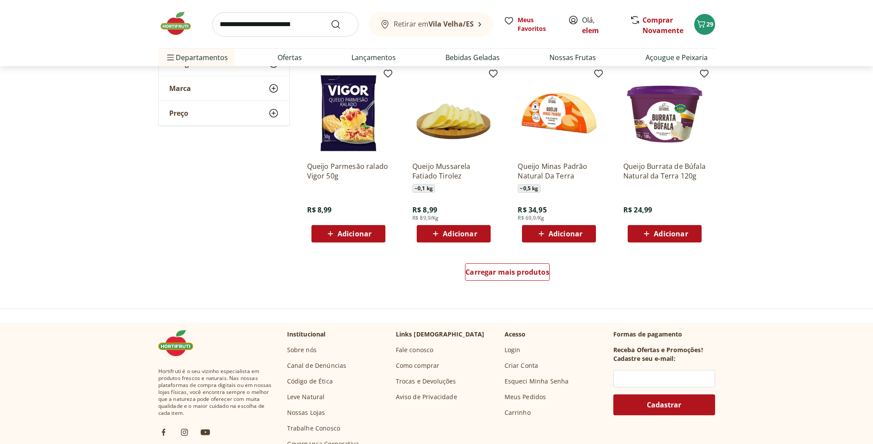
scroll to position [497, 0]
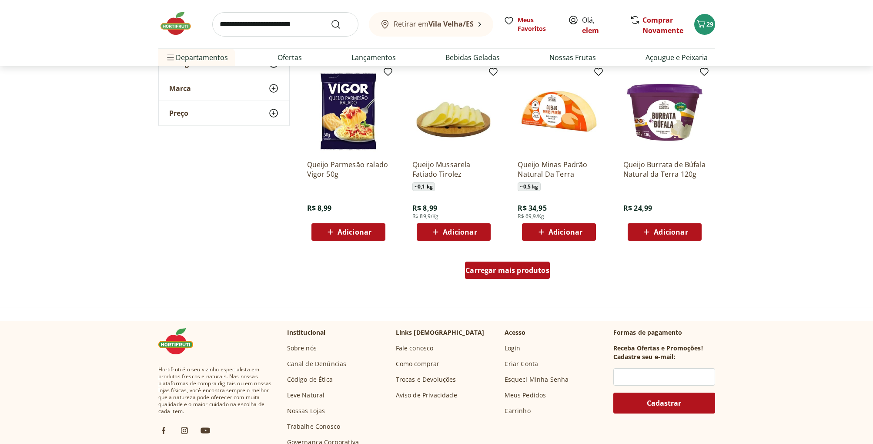
click at [510, 268] on span "Carregar mais produtos" at bounding box center [507, 270] width 84 height 7
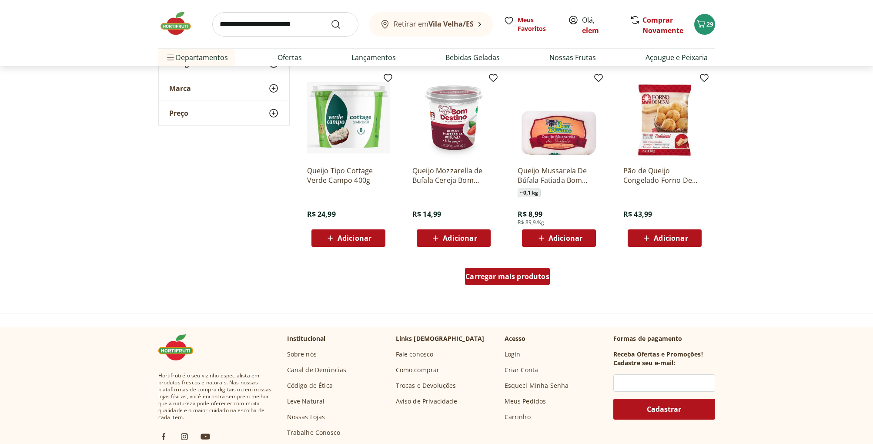
scroll to position [1058, 0]
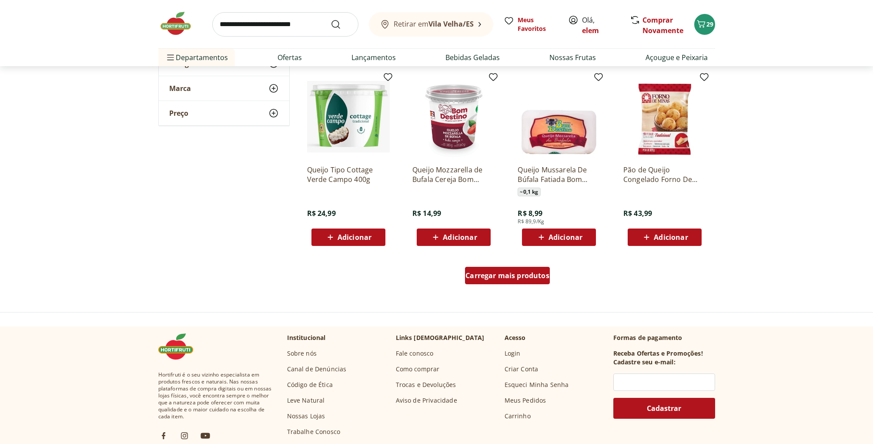
click at [507, 276] on span "Carregar mais produtos" at bounding box center [507, 275] width 84 height 7
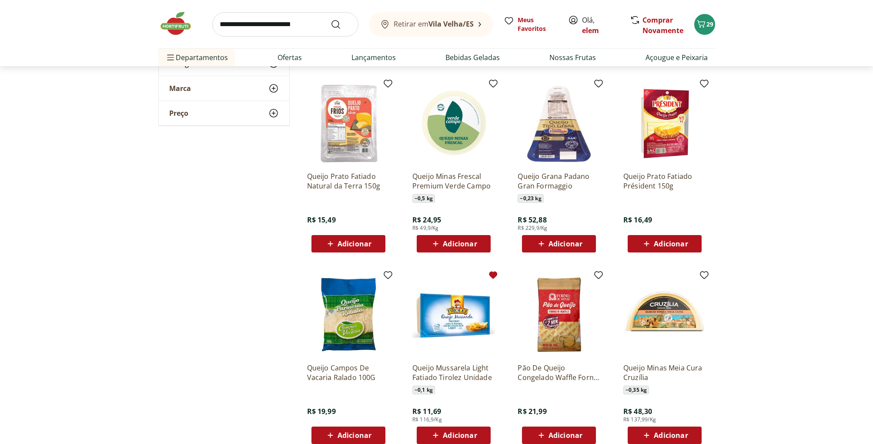
scroll to position [1428, 0]
click at [565, 240] on span "Adicionar" at bounding box center [565, 243] width 34 height 7
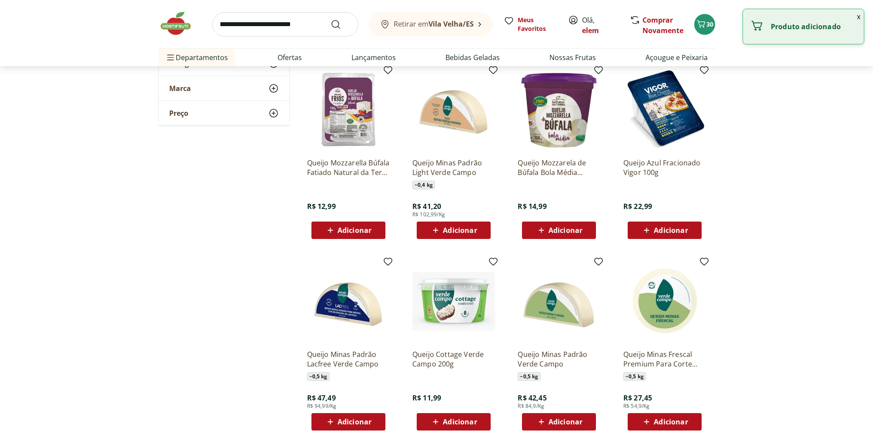
scroll to position [517, 0]
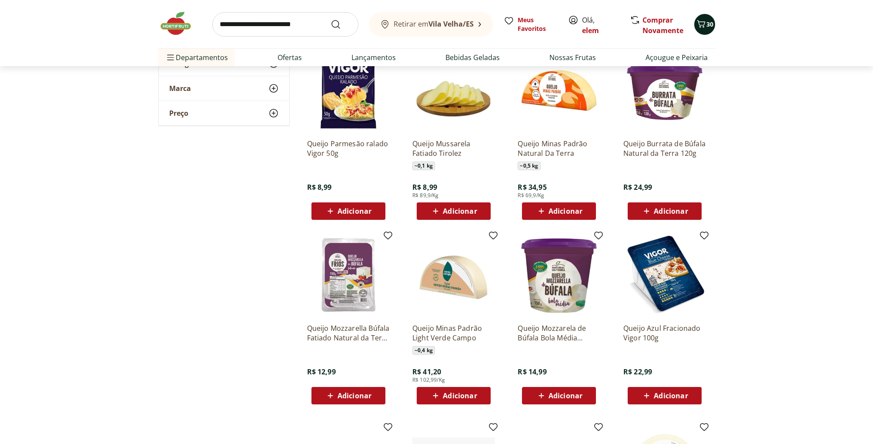
click at [700, 22] on icon "Carrinho" at bounding box center [701, 24] width 10 height 10
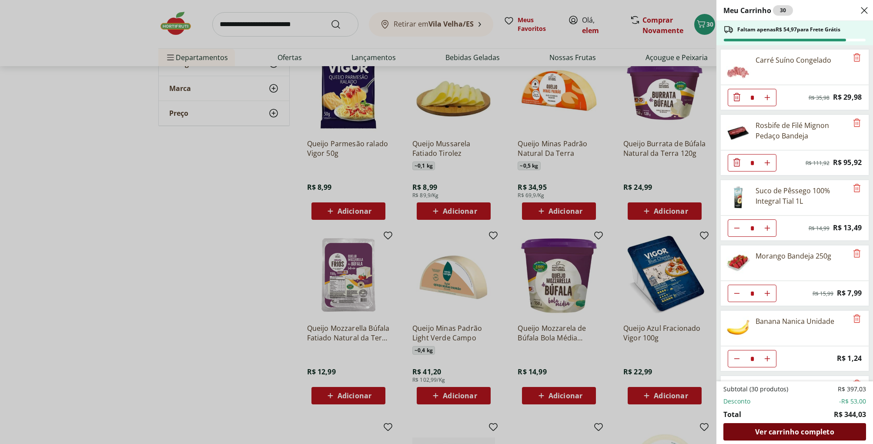
click at [792, 429] on span "Ver carrinho completo" at bounding box center [794, 431] width 79 height 7
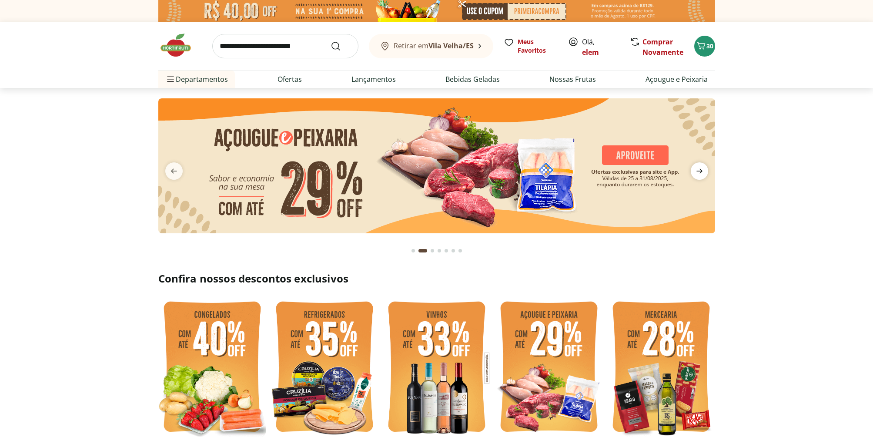
click at [698, 168] on icon "next" at bounding box center [699, 171] width 10 height 10
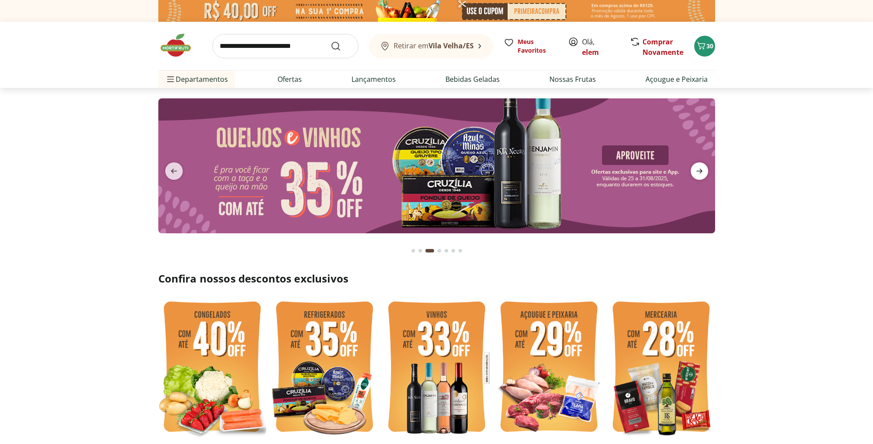
click at [694, 169] on icon "next" at bounding box center [699, 171] width 10 height 10
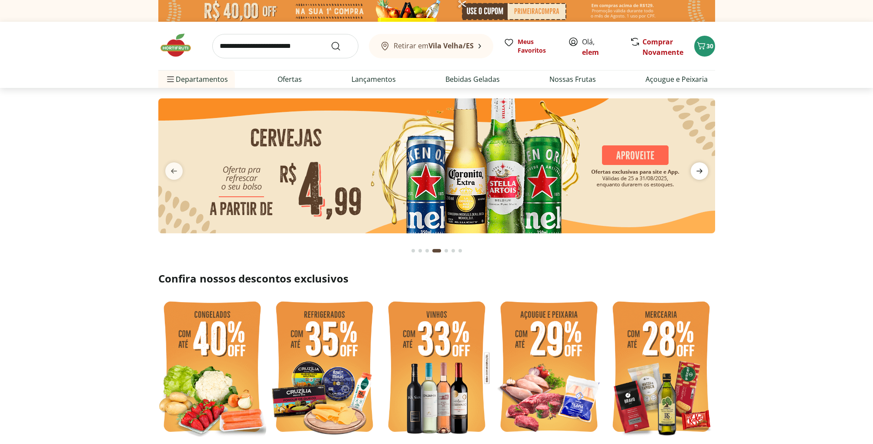
click at [694, 169] on icon "next" at bounding box center [699, 171] width 10 height 10
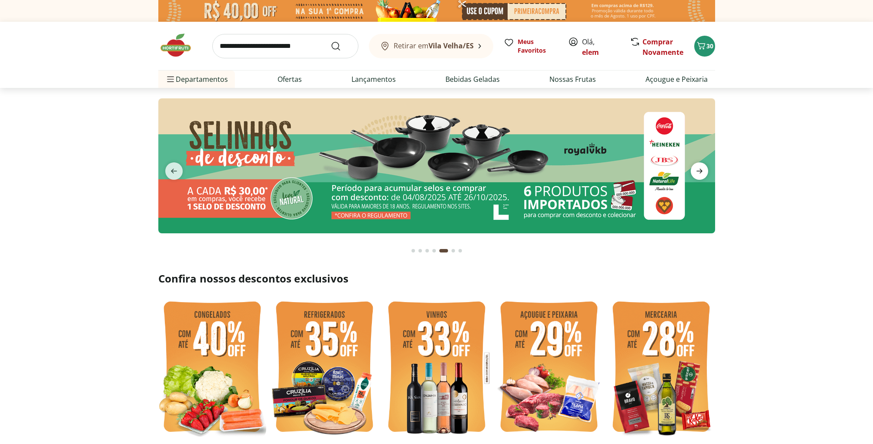
click at [701, 170] on icon "next" at bounding box center [699, 171] width 6 height 5
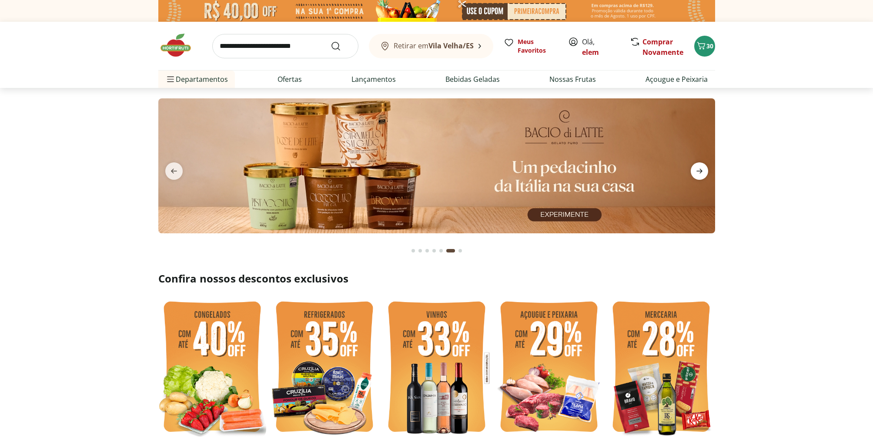
click at [695, 173] on icon "next" at bounding box center [699, 171] width 10 height 10
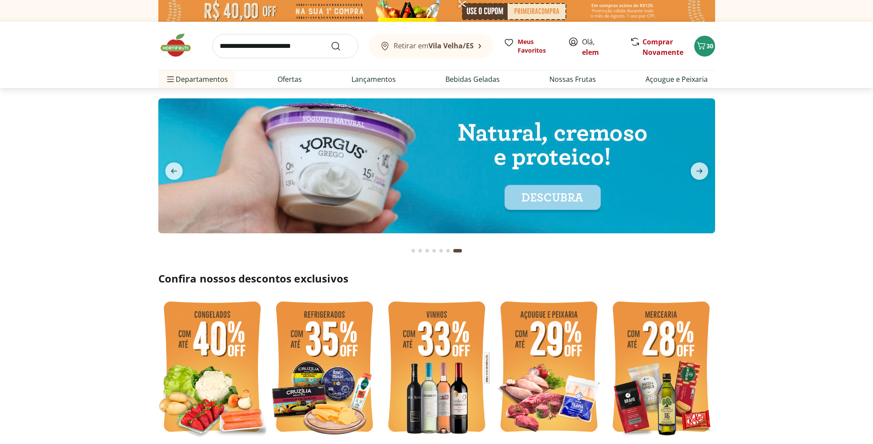
click at [245, 8] on img at bounding box center [436, 11] width 557 height 22
click at [180, 43] on img at bounding box center [179, 45] width 43 height 26
click at [172, 48] on img at bounding box center [179, 45] width 43 height 26
drag, startPoint x: 170, startPoint y: 167, endPoint x: 173, endPoint y: 172, distance: 5.7
click at [170, 167] on icon "previous" at bounding box center [174, 171] width 10 height 10
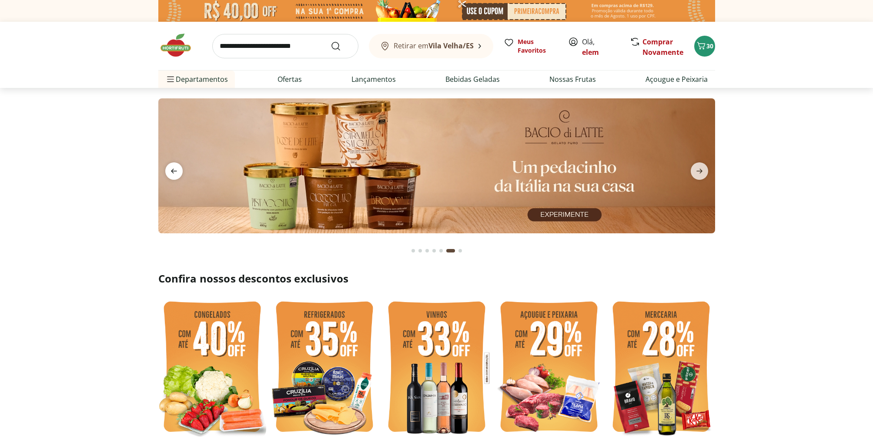
click at [173, 172] on icon "previous" at bounding box center [174, 171] width 6 height 5
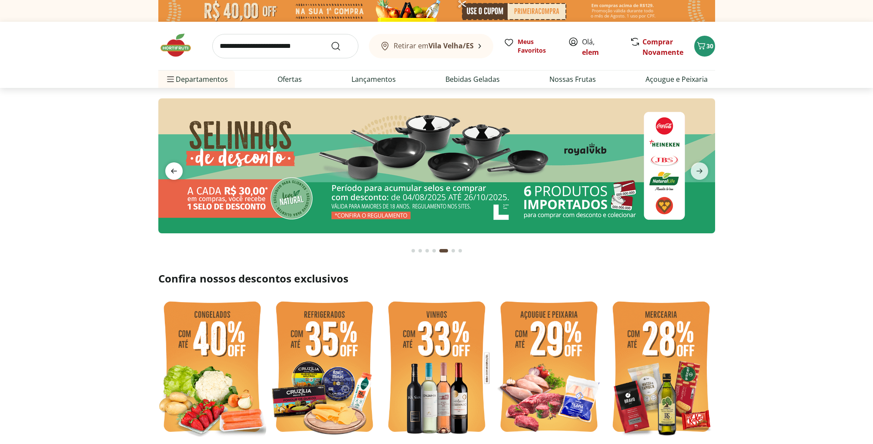
click at [172, 172] on icon "previous" at bounding box center [174, 171] width 6 height 5
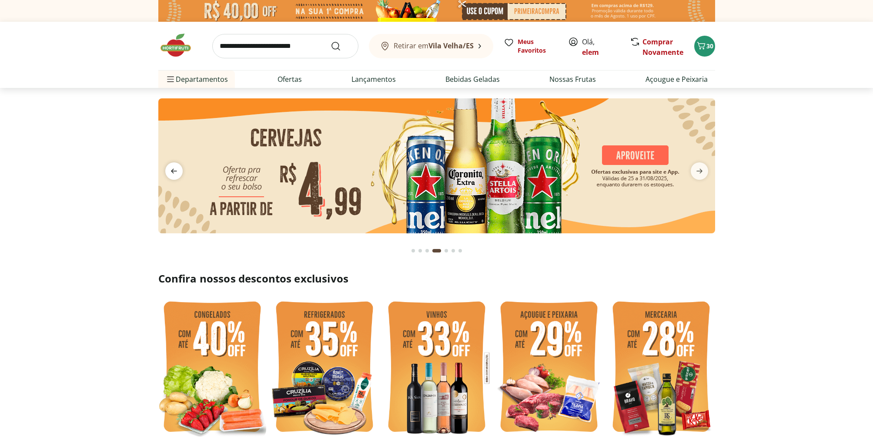
click at [172, 172] on icon "previous" at bounding box center [174, 171] width 6 height 5
click at [170, 170] on icon "previous" at bounding box center [174, 171] width 10 height 10
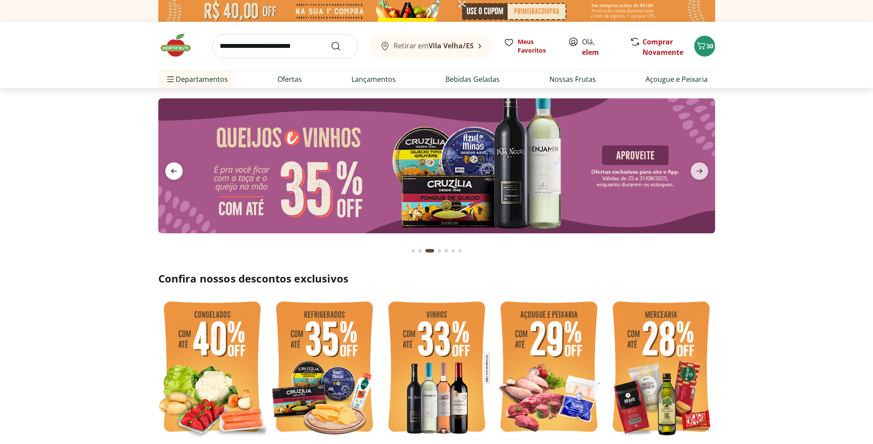
click at [171, 170] on icon "previous" at bounding box center [174, 171] width 10 height 10
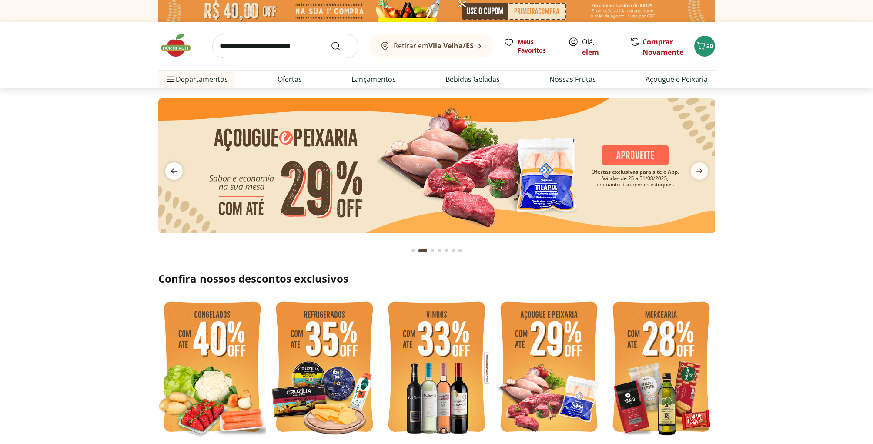
click at [171, 170] on icon "previous" at bounding box center [174, 171] width 10 height 10
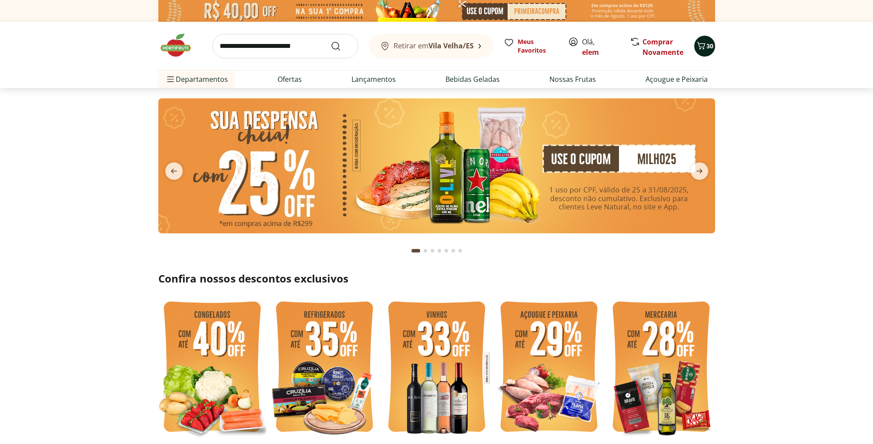
click at [707, 45] on span "30" at bounding box center [709, 46] width 7 height 8
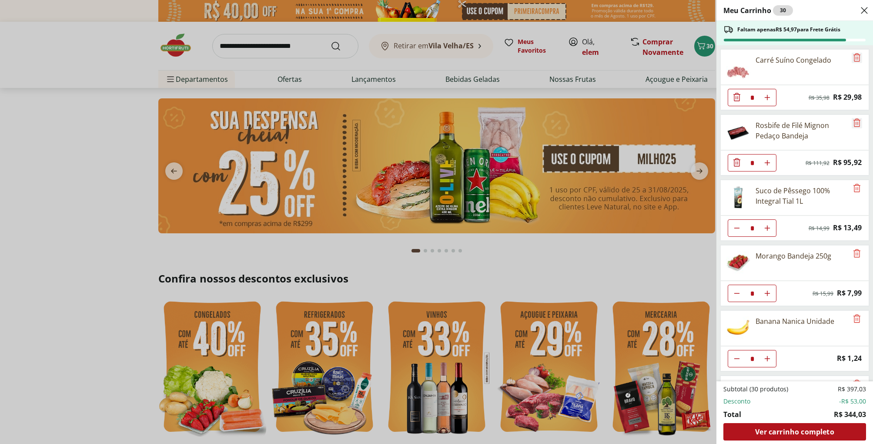
click at [856, 57] on icon "Remove" at bounding box center [856, 57] width 10 height 10
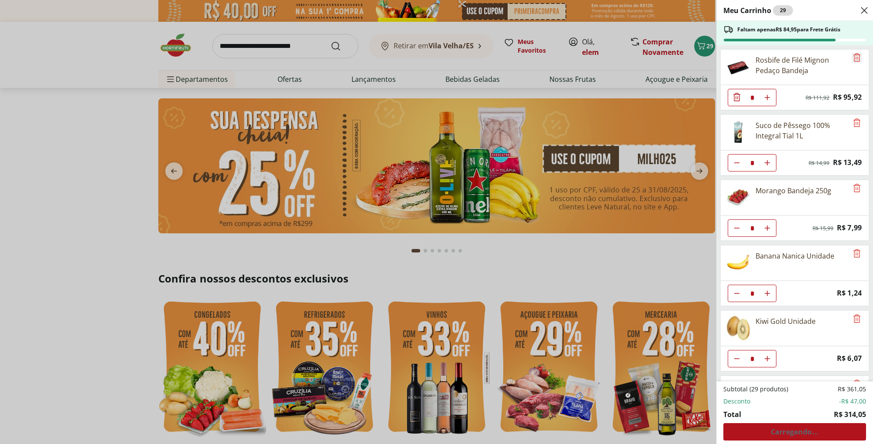
click at [855, 57] on icon "Remove" at bounding box center [856, 57] width 10 height 10
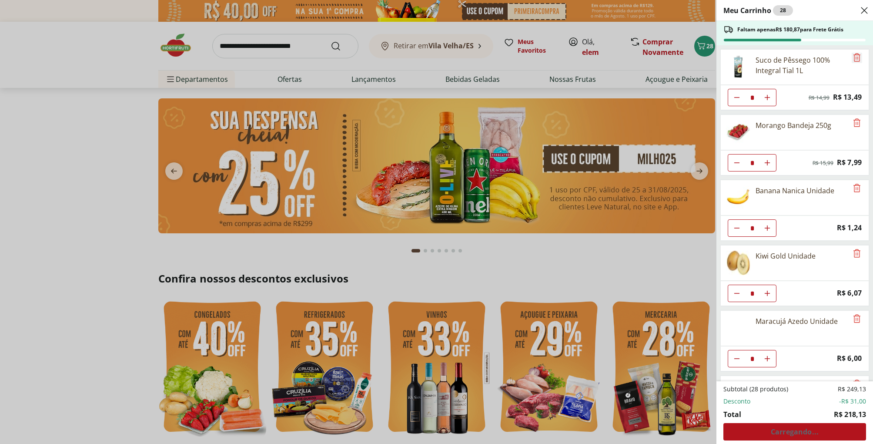
click at [855, 57] on icon "Remove" at bounding box center [856, 57] width 10 height 10
click at [855, 117] on icon "Remove" at bounding box center [856, 122] width 10 height 10
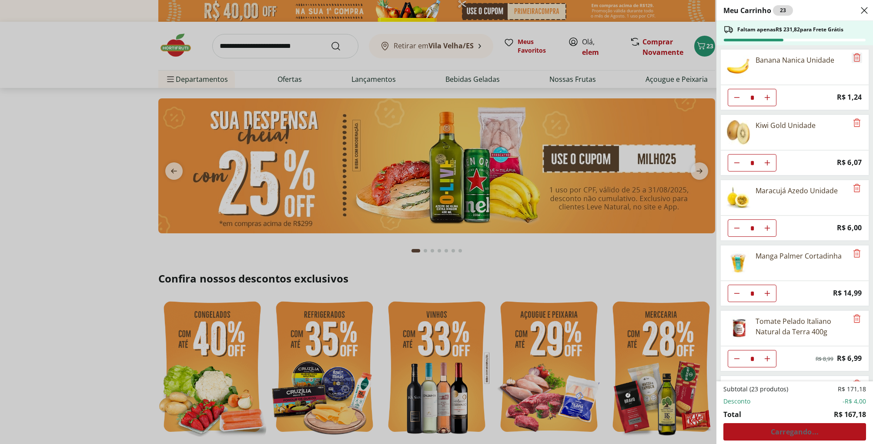
click at [855, 57] on icon "Remove" at bounding box center [856, 57] width 10 height 10
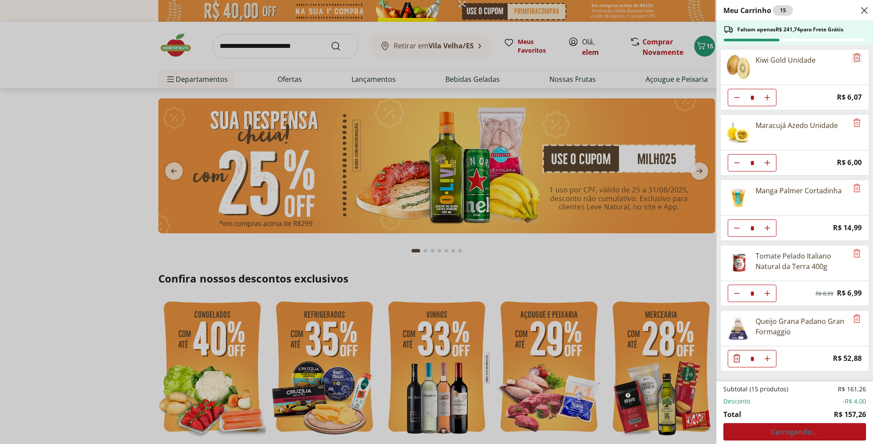
click at [855, 57] on icon "Remove" at bounding box center [856, 57] width 10 height 10
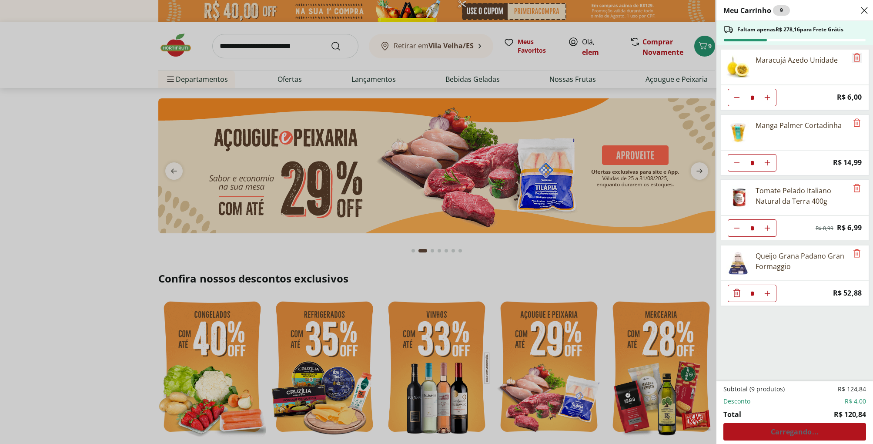
click at [855, 57] on icon "Remove" at bounding box center [856, 57] width 10 height 10
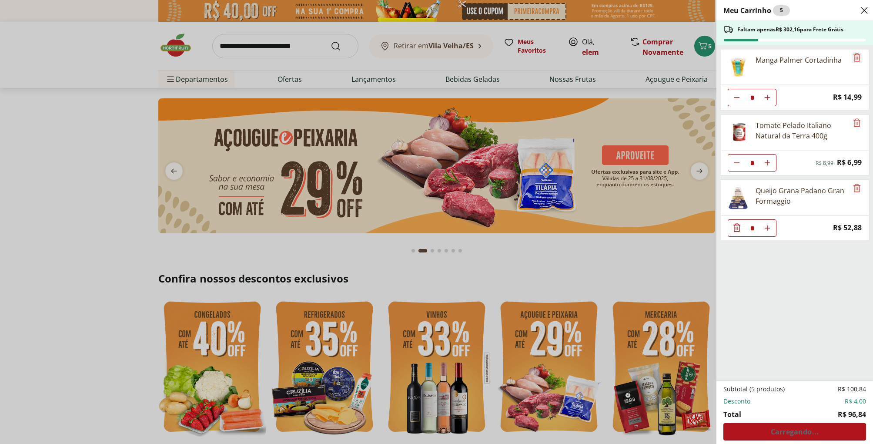
click at [855, 57] on icon "Remove" at bounding box center [856, 57] width 10 height 10
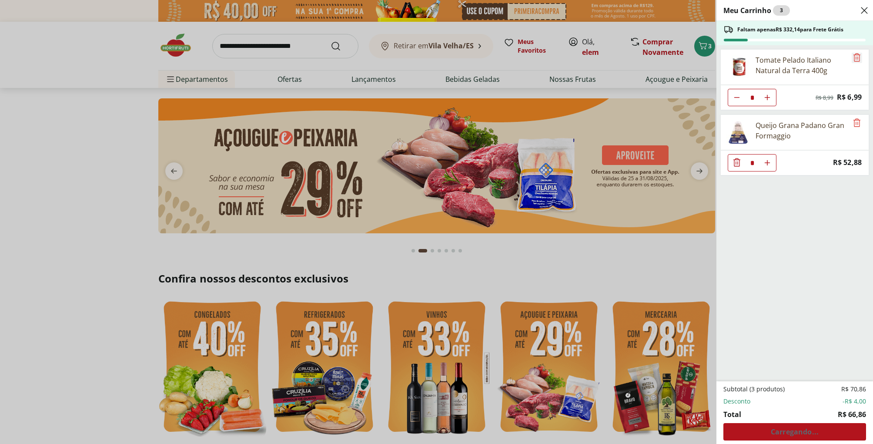
click at [855, 57] on icon "Remove" at bounding box center [856, 57] width 10 height 10
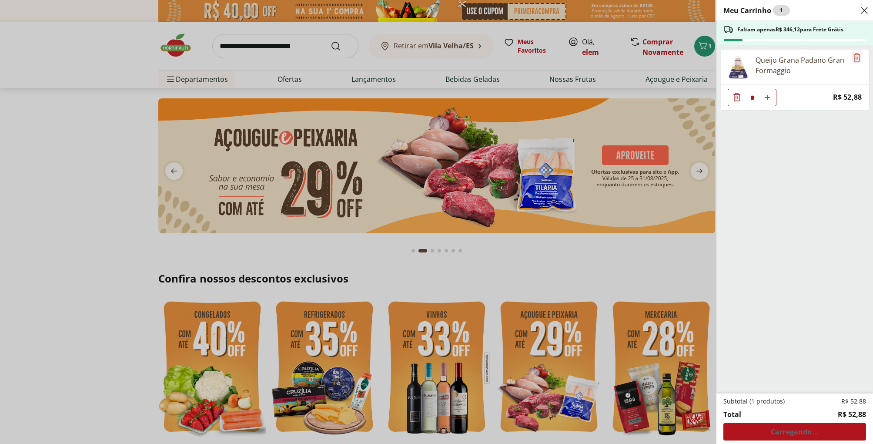
click at [855, 57] on icon "Remove" at bounding box center [856, 57] width 10 height 10
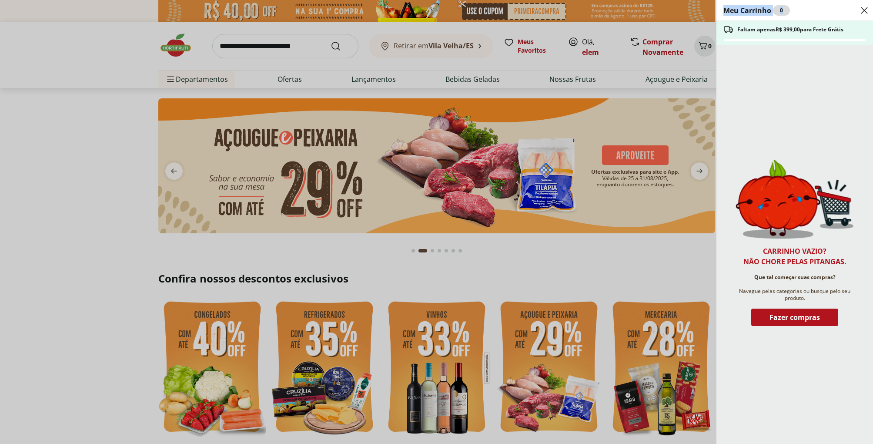
click at [862, 8] on use "Close" at bounding box center [864, 10] width 10 height 10
